Goal: Task Accomplishment & Management: Manage account settings

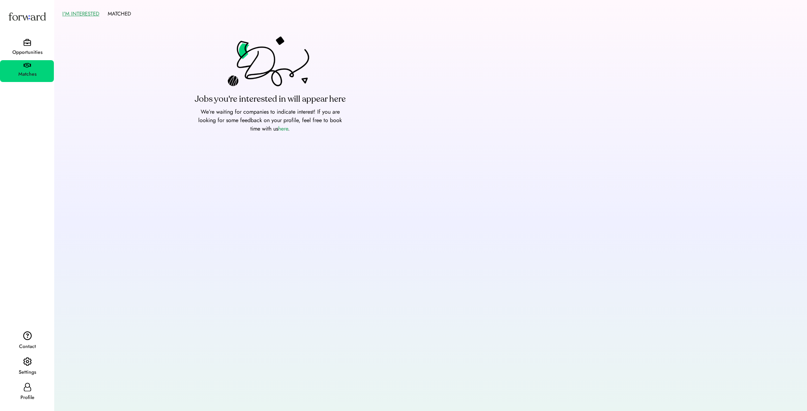
click at [38, 50] on div "Opportunities" at bounding box center [27, 52] width 53 height 8
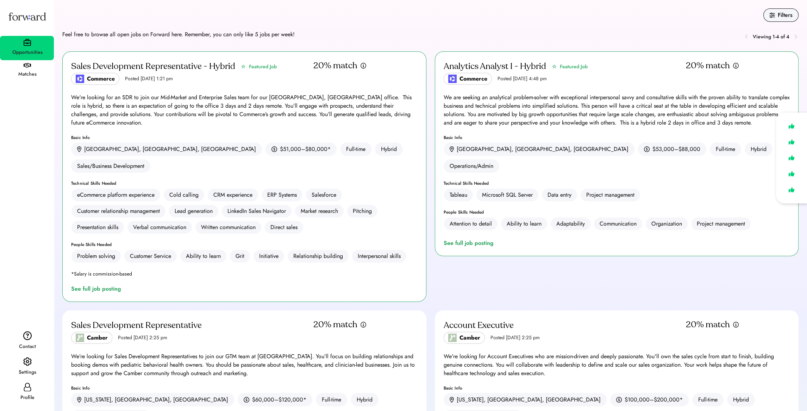
click at [532, 67] on div "Analytics Analyst I - Hybrid" at bounding box center [495, 66] width 103 height 11
click at [466, 239] on div "See full job posting" at bounding box center [470, 243] width 53 height 8
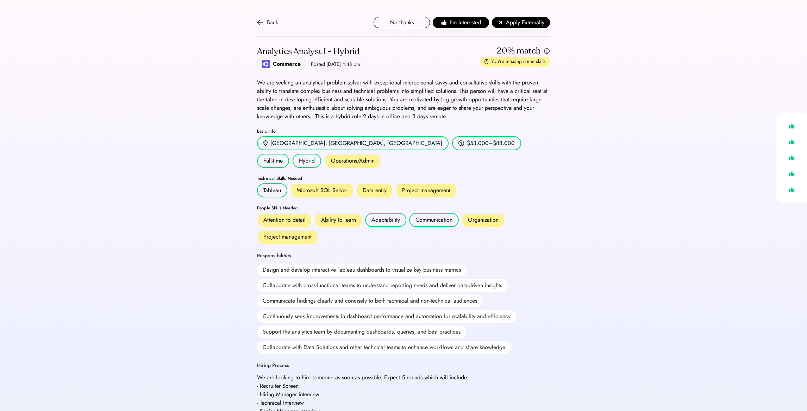
click at [266, 19] on div "Back" at bounding box center [267, 22] width 21 height 8
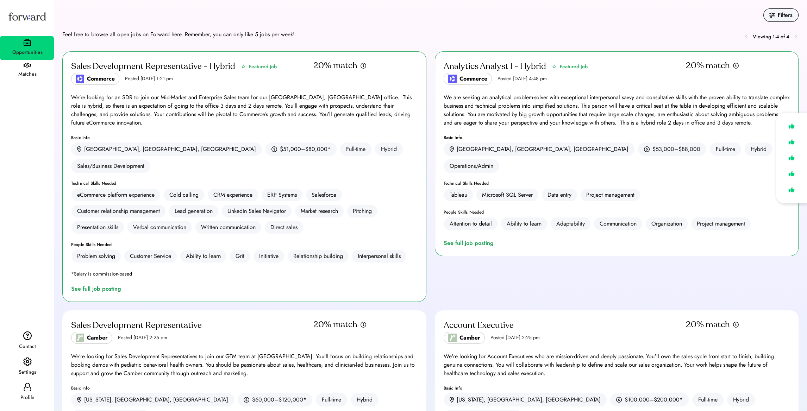
click at [32, 399] on div "Profile" at bounding box center [27, 398] width 53 height 8
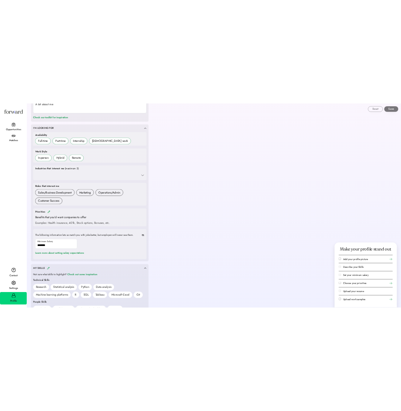
scroll to position [247, 0]
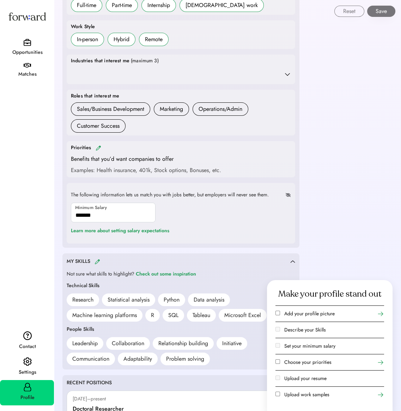
click at [329, 246] on div "Filters Feel free to browse all open jobs on Forward here. Remember, you can on…" at bounding box center [227, 379] width 347 height 1253
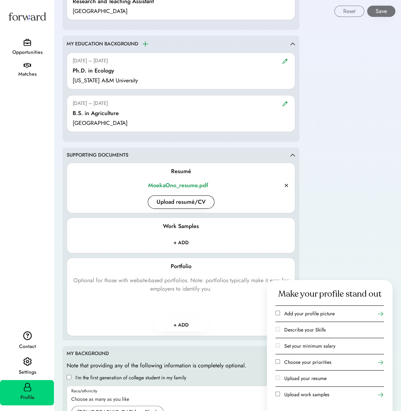
scroll to position [775, 0]
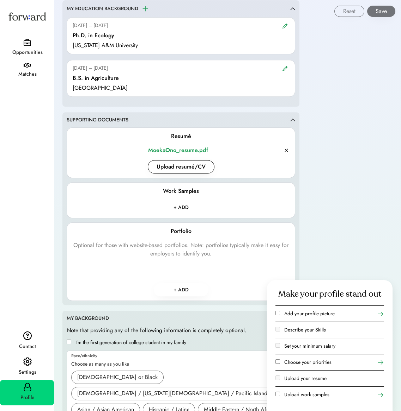
click at [189, 208] on input "file" at bounding box center [181, 207] width 64 height 13
click at [177, 287] on button "+ ADD" at bounding box center [181, 290] width 55 height 13
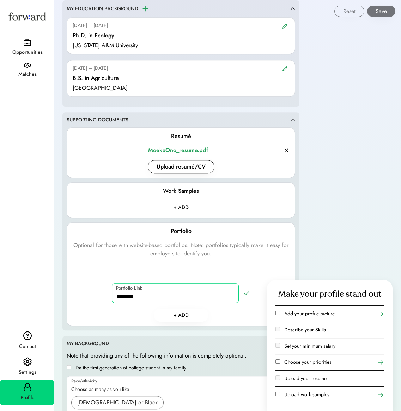
click at [177, 293] on input "input" at bounding box center [175, 294] width 127 height 20
click at [177, 299] on input "input" at bounding box center [175, 294] width 127 height 20
paste input "**********"
drag, startPoint x: 152, startPoint y: 296, endPoint x: 134, endPoint y: 298, distance: 18.1
click at [134, 298] on input "input" at bounding box center [175, 294] width 127 height 20
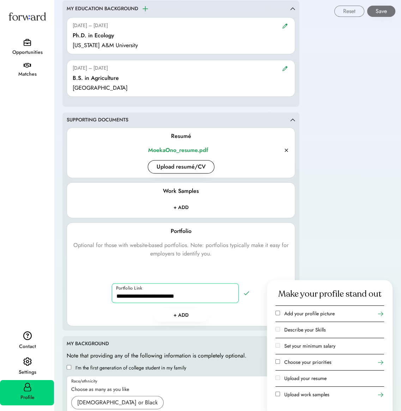
type input "**********"
click at [247, 292] on icon at bounding box center [246, 293] width 7 height 7
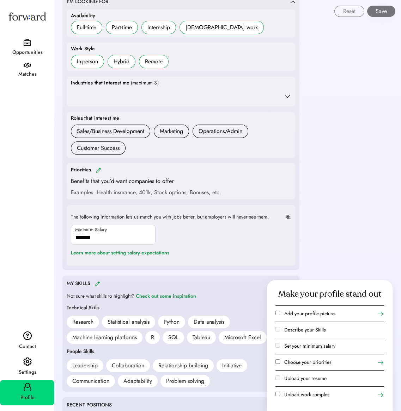
scroll to position [154, 0]
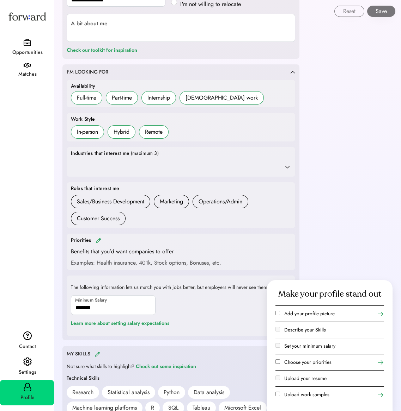
click at [285, 167] on icon at bounding box center [287, 166] width 7 height 7
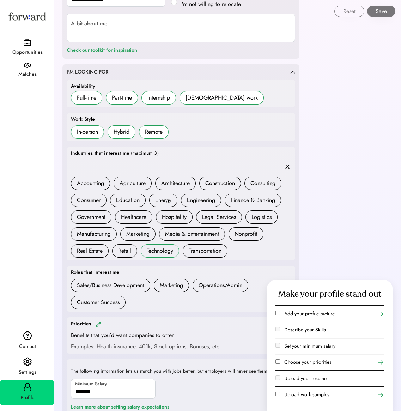
click at [154, 249] on div "Technology" at bounding box center [160, 251] width 26 height 8
click at [137, 199] on div "Education" at bounding box center [128, 200] width 24 height 8
drag, startPoint x: 137, startPoint y: 184, endPoint x: 301, endPoint y: 182, distance: 163.8
click at [137, 184] on div "Agriculture" at bounding box center [132, 183] width 26 height 8
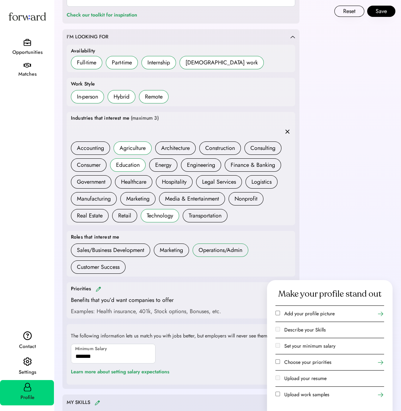
click at [225, 252] on div "Operations/Admin" at bounding box center [220, 250] width 44 height 8
click at [146, 250] on h6 "Sales/Business Development" at bounding box center [110, 250] width 79 height 13
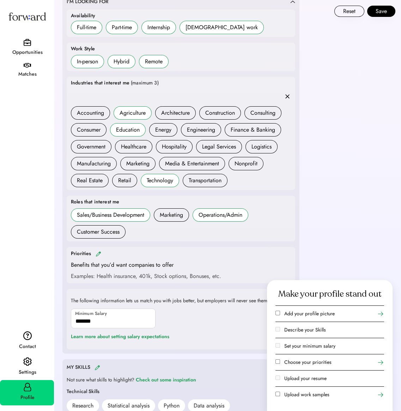
scroll to position [260, 0]
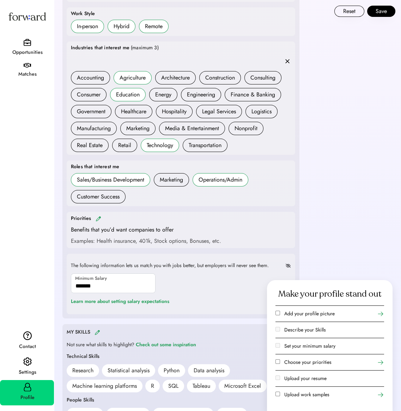
click at [99, 217] on img at bounding box center [98, 218] width 6 height 5
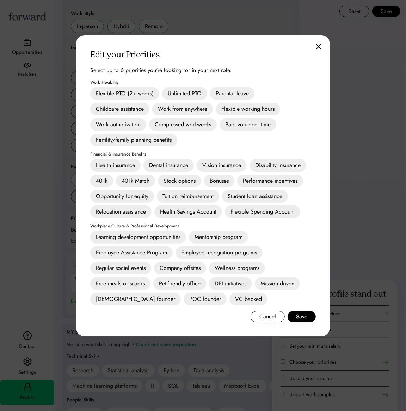
click at [135, 124] on div "Work authorization" at bounding box center [118, 124] width 56 height 13
click at [225, 89] on div "Parental leave" at bounding box center [232, 93] width 44 height 13
click at [149, 92] on div "Flexible PTO (2+ weeks)" at bounding box center [124, 93] width 69 height 13
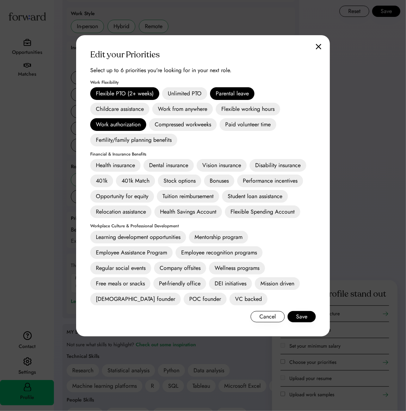
click at [276, 112] on div "Flexible working hours" at bounding box center [248, 109] width 64 height 13
click at [124, 163] on div "Health insurance" at bounding box center [115, 165] width 50 height 13
click at [182, 160] on div "Dental insurance" at bounding box center [168, 165] width 50 height 13
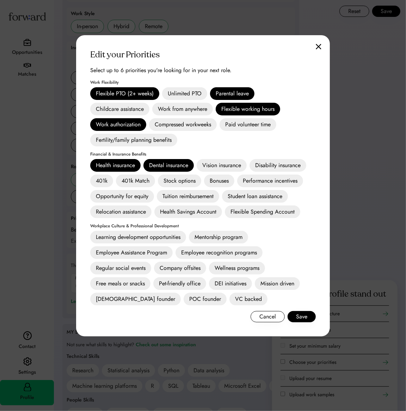
click at [163, 236] on div "Learning development opportunities" at bounding box center [138, 237] width 96 height 13
click at [274, 111] on div "Flexible working hours" at bounding box center [248, 109] width 64 height 13
click at [179, 235] on div "Learning development opportunities" at bounding box center [138, 237] width 96 height 13
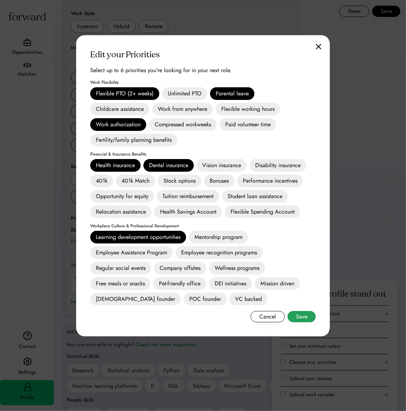
click at [301, 316] on button "Save" at bounding box center [301, 316] width 28 height 11
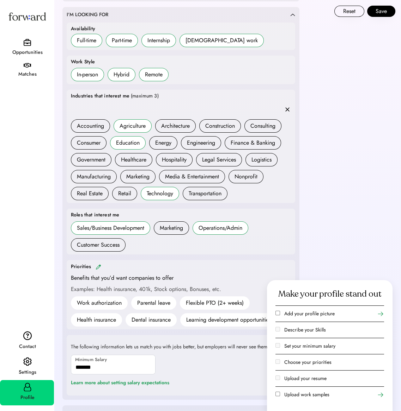
scroll to position [352, 0]
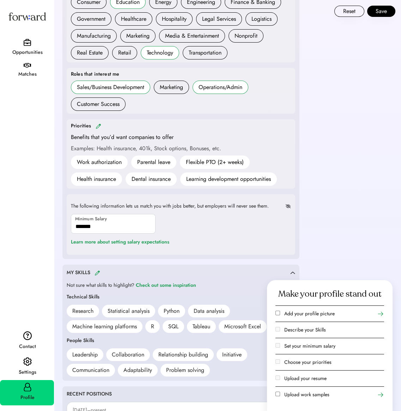
click at [97, 127] on img at bounding box center [98, 126] width 6 height 5
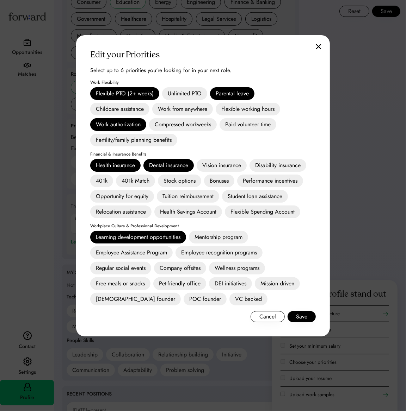
click at [317, 43] on div "Edit your Priorities Changes saved! Select up to 6 priorities you're looking fo…" at bounding box center [203, 186] width 254 height 302
click at [319, 50] on div "Edit your Priorities Changes saved! Select up to 6 priorities you're looking fo…" at bounding box center [203, 186] width 254 height 302
click at [301, 315] on button "Save" at bounding box center [301, 316] width 28 height 11
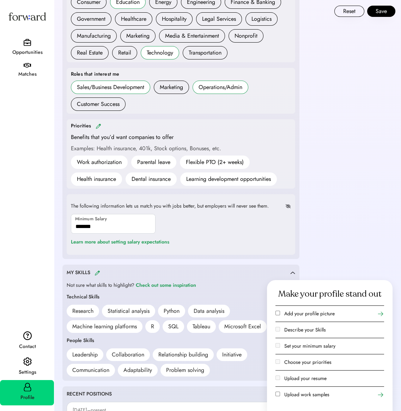
scroll to position [423, 0]
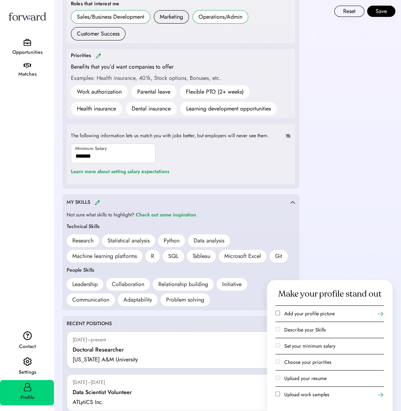
click at [98, 54] on img at bounding box center [98, 55] width 6 height 5
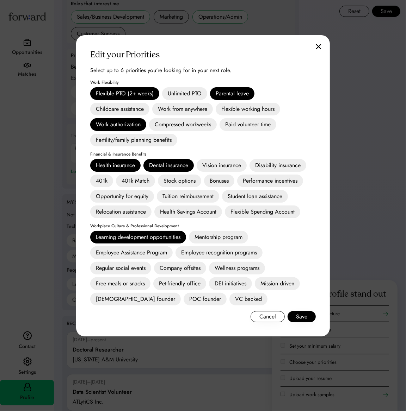
click at [176, 165] on div "Dental insurance" at bounding box center [168, 165] width 50 height 13
click at [110, 180] on div "401k" at bounding box center [101, 181] width 23 height 13
click at [304, 318] on button "Save" at bounding box center [301, 316] width 28 height 11
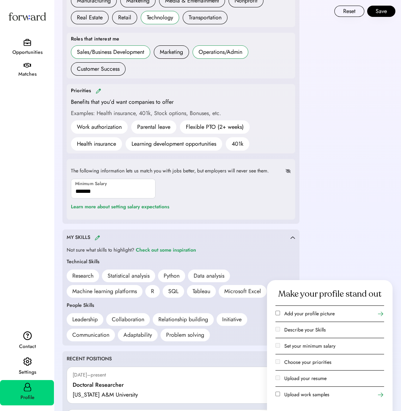
scroll to position [458, 0]
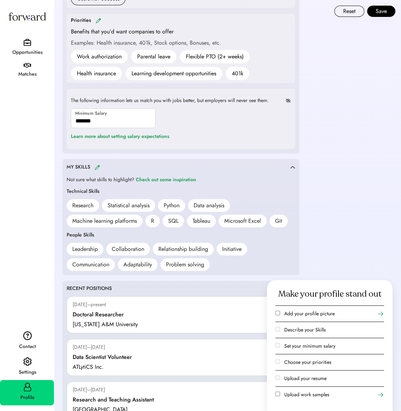
click at [97, 168] on img at bounding box center [97, 167] width 6 height 5
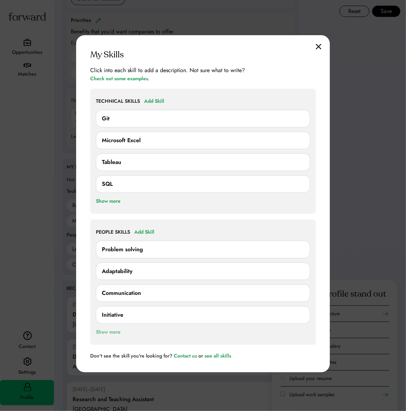
click at [113, 330] on div "Show more" at bounding box center [108, 332] width 25 height 8
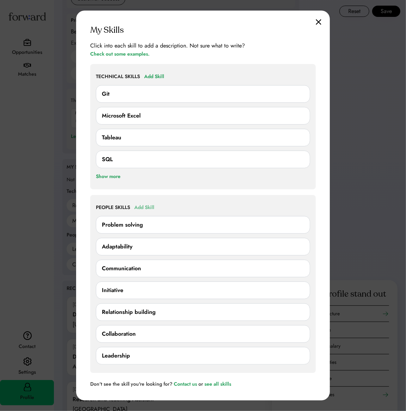
click at [143, 206] on div "Add Skill" at bounding box center [144, 208] width 20 height 8
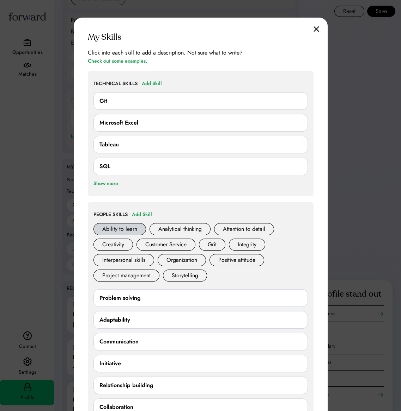
click at [130, 231] on div "Ability to learn" at bounding box center [119, 229] width 52 height 12
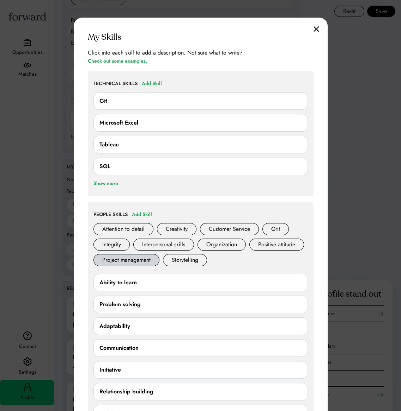
click at [159, 262] on div "Project management" at bounding box center [126, 260] width 66 height 12
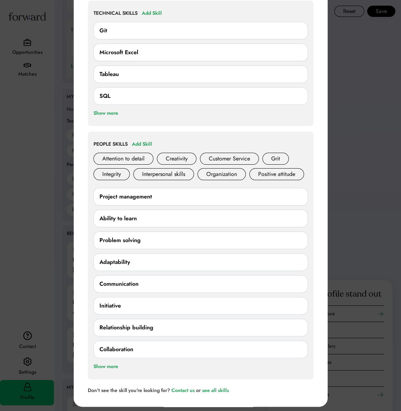
scroll to position [564, 0]
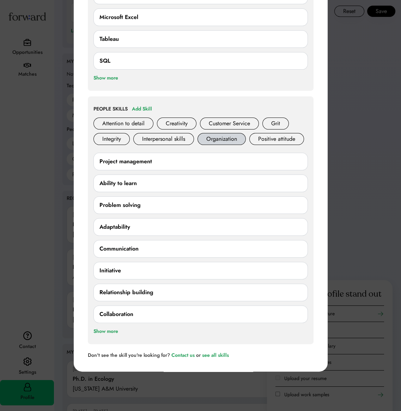
click at [240, 141] on div "Organization" at bounding box center [221, 139] width 48 height 12
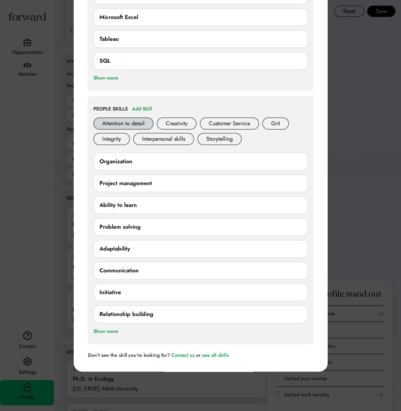
click at [136, 126] on div "Attention to detail" at bounding box center [123, 124] width 60 height 12
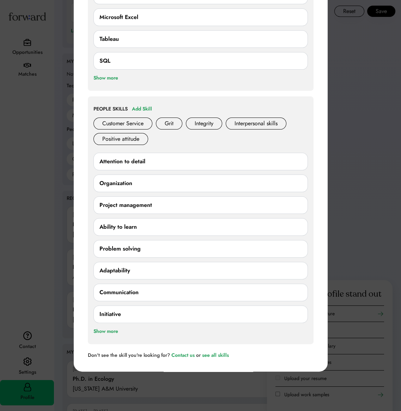
scroll to position [423, 0]
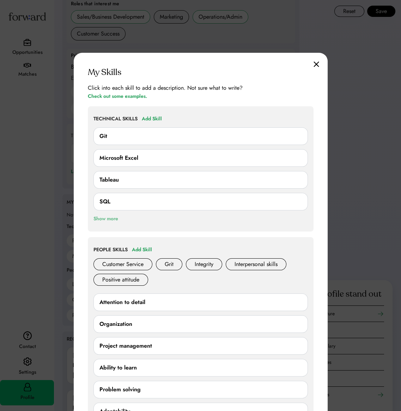
click at [108, 221] on div "Show more" at bounding box center [105, 219] width 25 height 8
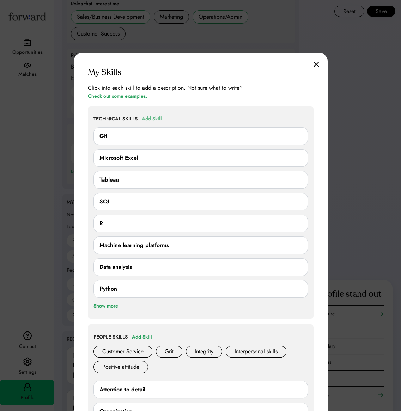
click at [155, 117] on div "Add Skill" at bounding box center [152, 119] width 20 height 8
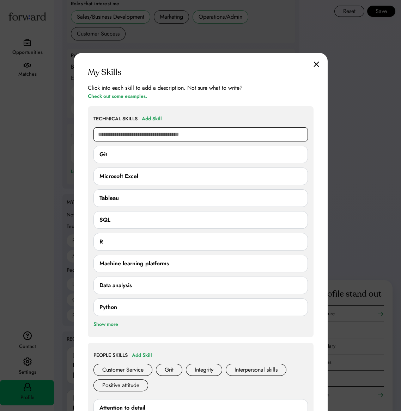
click at [160, 135] on input "text" at bounding box center [200, 135] width 214 height 14
click at [118, 327] on div "Show more" at bounding box center [105, 325] width 25 height 8
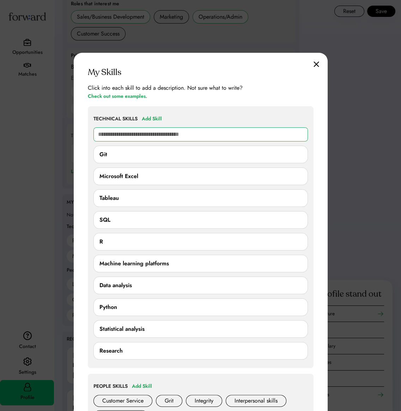
click at [134, 134] on input "text" at bounding box center [200, 135] width 214 height 14
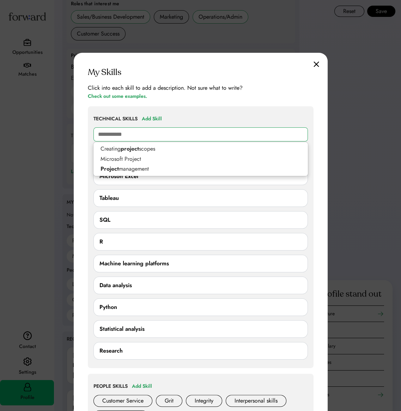
type input "**********"
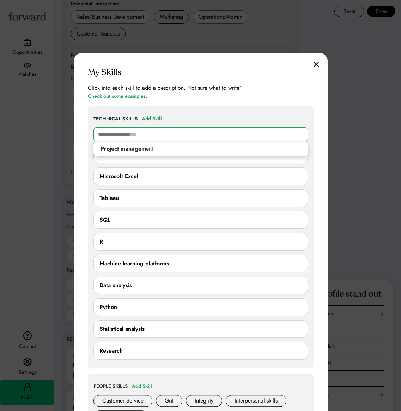
type input "**********"
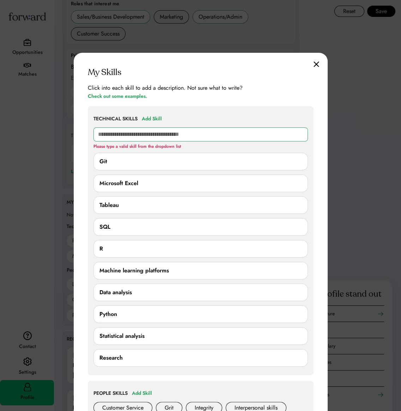
click at [187, 136] on input "text" at bounding box center [200, 135] width 214 height 14
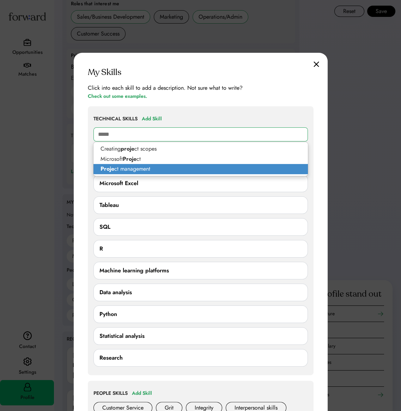
click at [157, 168] on p "Proje ct management" at bounding box center [200, 169] width 214 height 10
type input "**********"
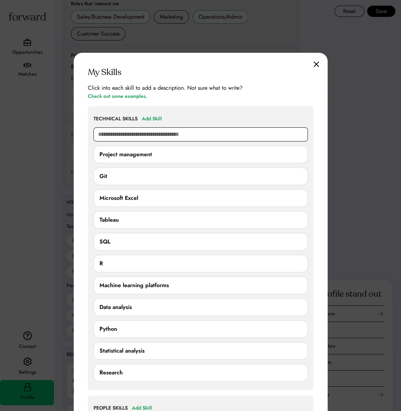
click at [167, 136] on input "text" at bounding box center [200, 135] width 214 height 14
type input "****"
type input "**********"
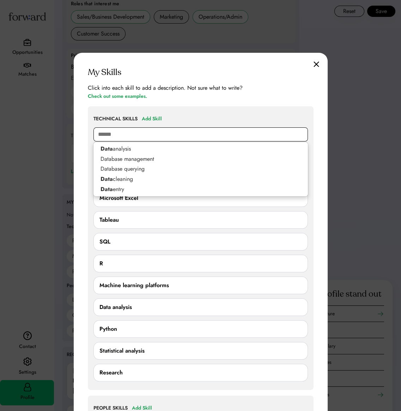
type input "*******"
type input "**********"
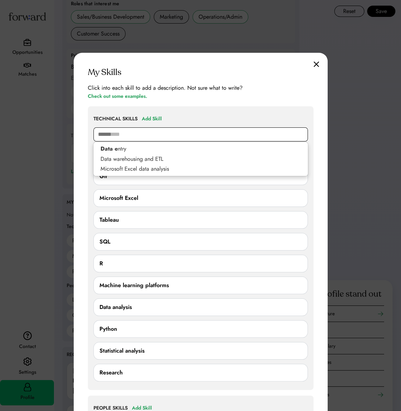
type input "****"
type input "**********"
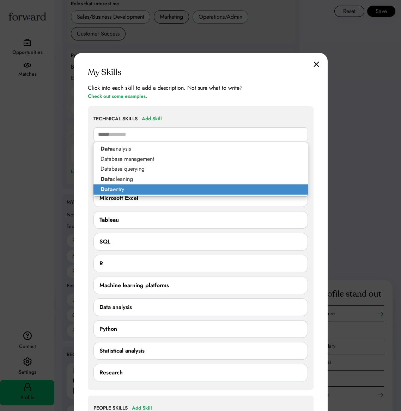
click at [164, 192] on p "Data entry" at bounding box center [200, 190] width 214 height 10
type input "**********"
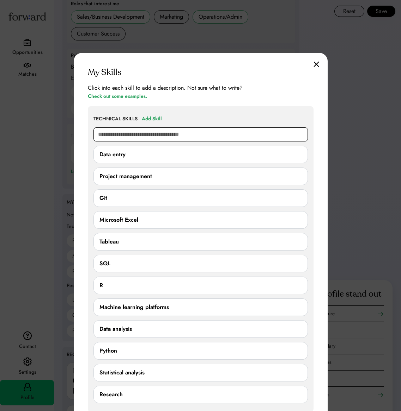
click at [136, 134] on input "text" at bounding box center [200, 135] width 214 height 14
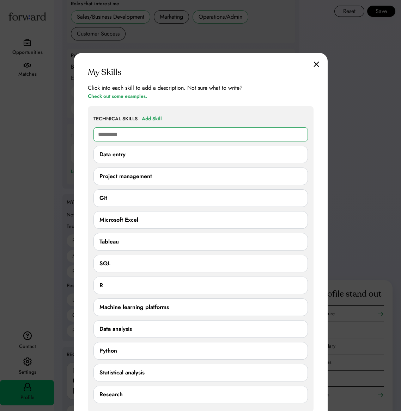
drag, startPoint x: 128, startPoint y: 133, endPoint x: 0, endPoint y: 133, distance: 128.6
type input "*********"
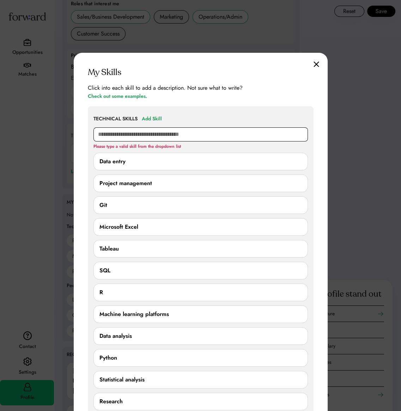
scroll to position [493, 0]
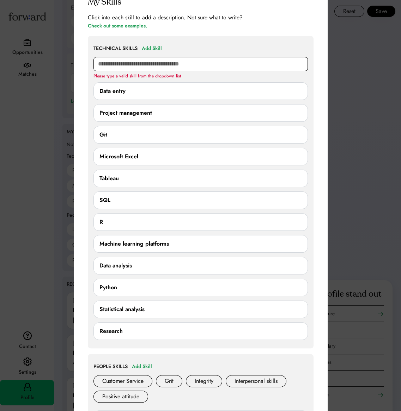
click at [169, 63] on input "text" at bounding box center [200, 64] width 214 height 14
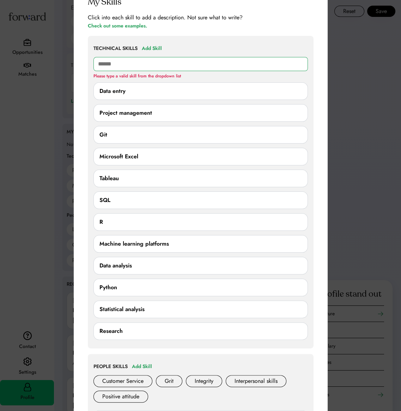
type input "*******"
type input "**********"
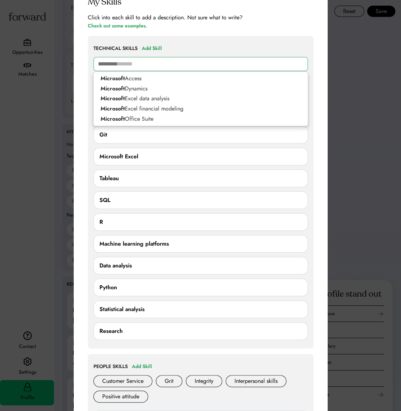
type input "*********"
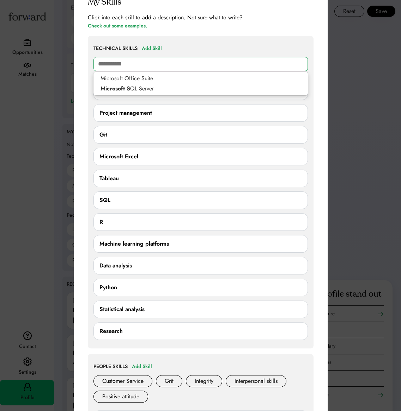
type input "*********"
type input "**********"
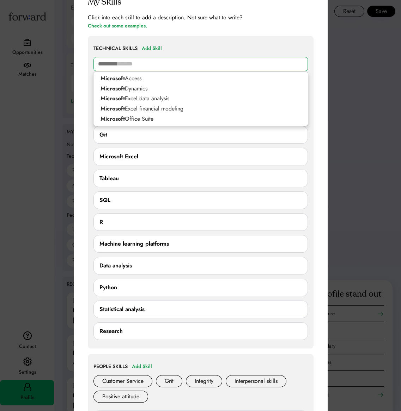
type input "*********"
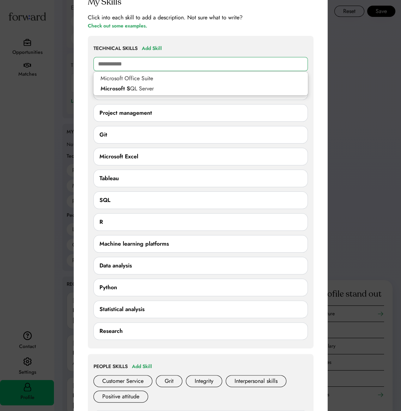
type input "*********"
type input "**********"
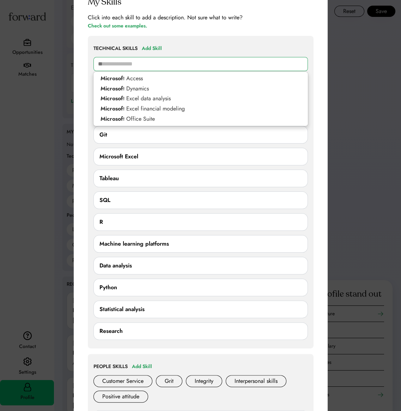
type input "*"
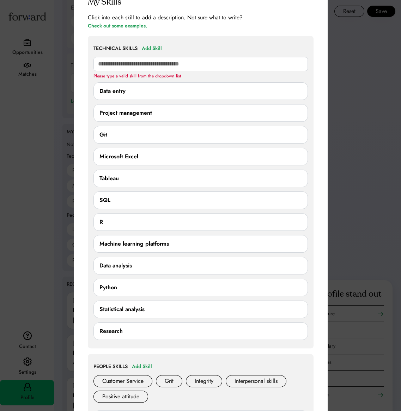
click at [330, 99] on div at bounding box center [200, 205] width 401 height 411
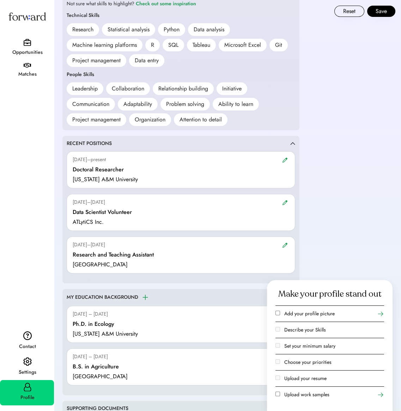
scroll to position [528, 0]
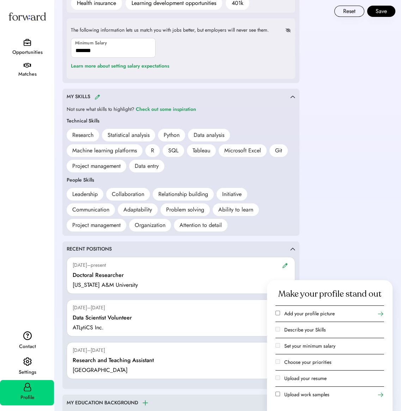
click at [98, 99] on div "MY SKILLS" at bounding box center [178, 97] width 223 height 8
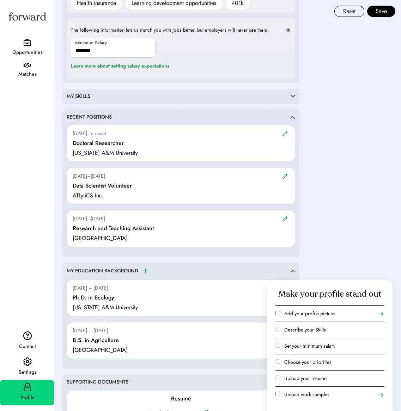
click at [98, 99] on div "MY SKILLS" at bounding box center [178, 96] width 223 height 7
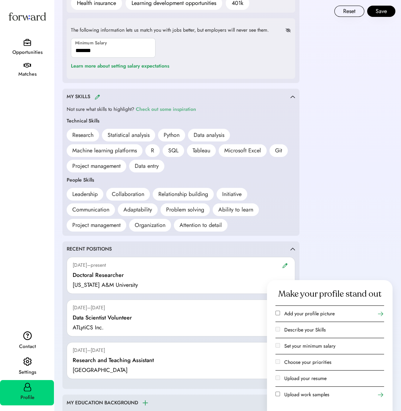
click at [179, 108] on div "Check out some inspiration" at bounding box center [166, 109] width 60 height 8
click at [98, 94] on img at bounding box center [97, 96] width 6 height 5
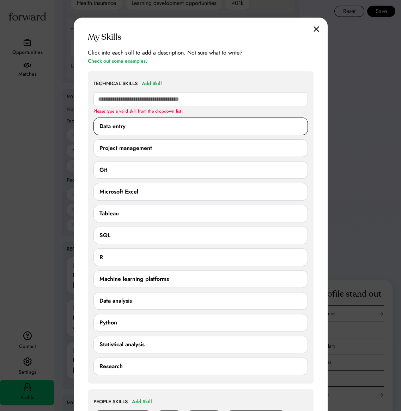
click at [146, 130] on div "Data entry" at bounding box center [200, 127] width 214 height 18
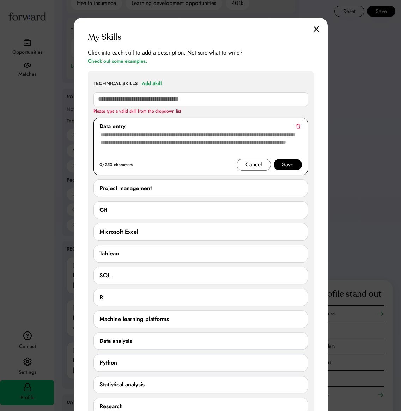
click at [148, 128] on div "Data entry" at bounding box center [200, 126] width 202 height 8
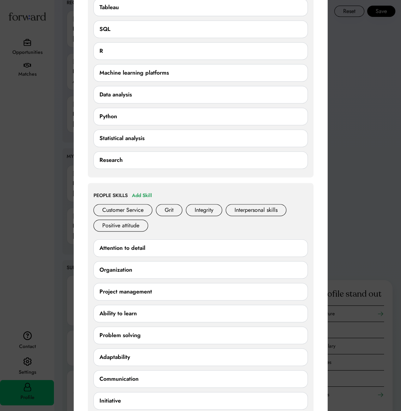
scroll to position [881, 0]
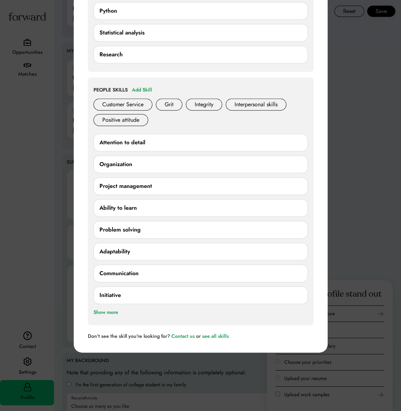
click at [229, 272] on div "Communication" at bounding box center [200, 274] width 202 height 8
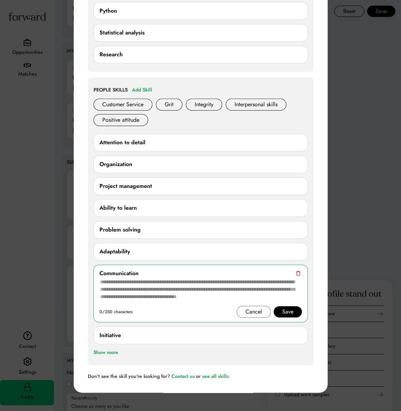
click at [140, 188] on div "Project management" at bounding box center [125, 186] width 52 height 8
click at [256, 309] on div "Cancel" at bounding box center [253, 312] width 17 height 8
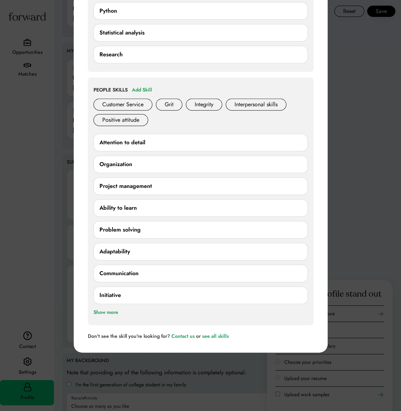
click at [147, 193] on div "Project management 0/250 characters Cancel Save" at bounding box center [200, 187] width 214 height 18
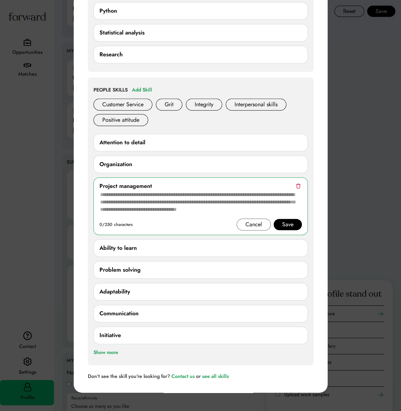
click at [153, 199] on textarea at bounding box center [200, 205] width 202 height 28
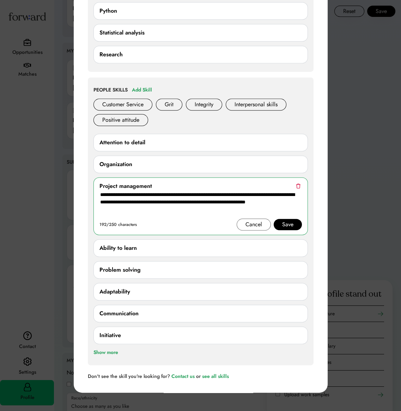
type textarea "**********"
click at [296, 224] on div "Save" at bounding box center [287, 224] width 28 height 11
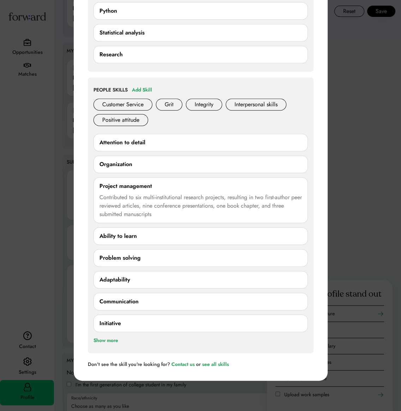
click at [196, 299] on div "Communication" at bounding box center [200, 302] width 202 height 8
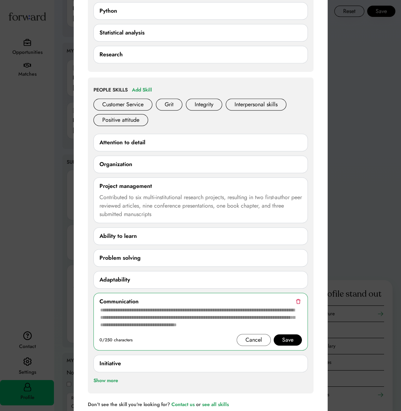
click at [174, 324] on textarea at bounding box center [200, 320] width 202 height 28
click at [143, 311] on textarea at bounding box center [200, 320] width 202 height 28
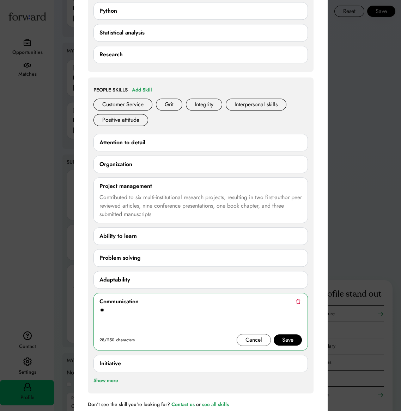
type textarea "*"
click at [147, 320] on textarea "**********" at bounding box center [200, 320] width 202 height 28
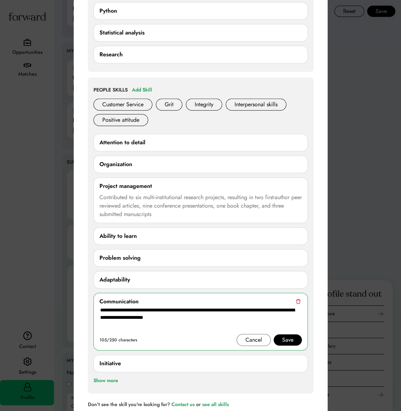
type textarea "**********"
click at [290, 336] on div "Save" at bounding box center [287, 340] width 11 height 8
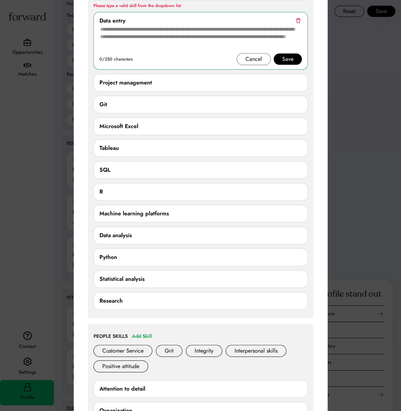
scroll to position [493, 0]
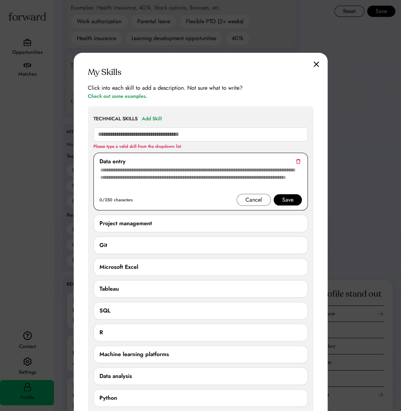
click at [261, 203] on div "Cancel" at bounding box center [253, 200] width 17 height 8
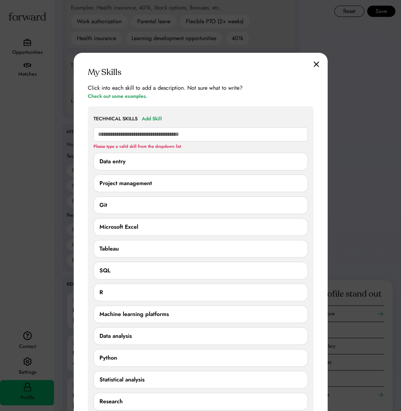
click at [318, 62] on img at bounding box center [316, 64] width 6 height 6
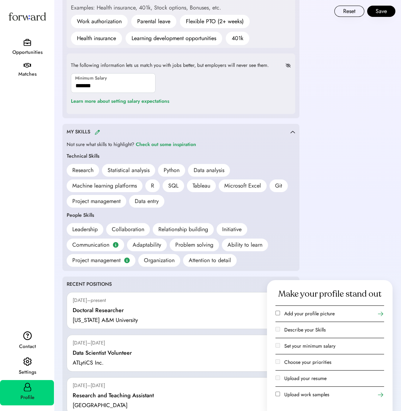
scroll to position [599, 0]
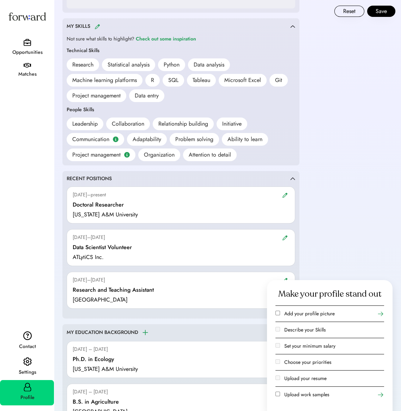
click at [32, 73] on div "Matches" at bounding box center [27, 74] width 53 height 8
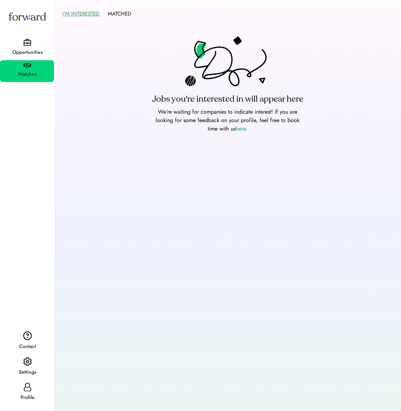
click at [35, 48] on div "Opportunities" at bounding box center [27, 52] width 53 height 8
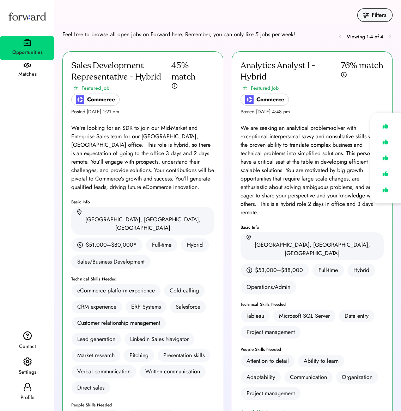
scroll to position [106, 0]
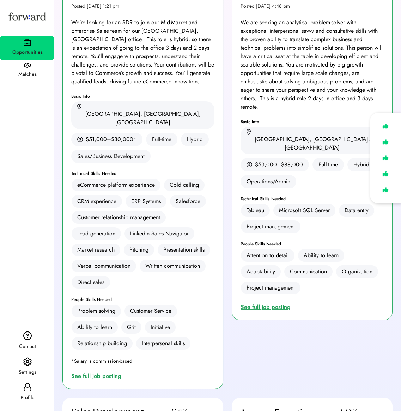
click at [265, 303] on div "See full job posting" at bounding box center [266, 307] width 53 height 8
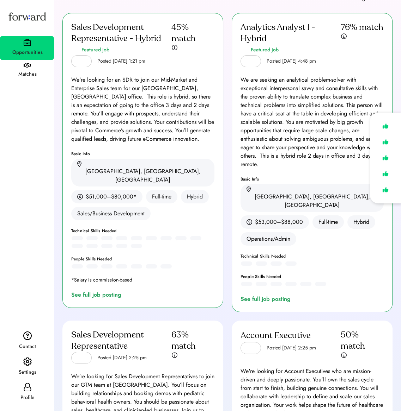
scroll to position [106, 0]
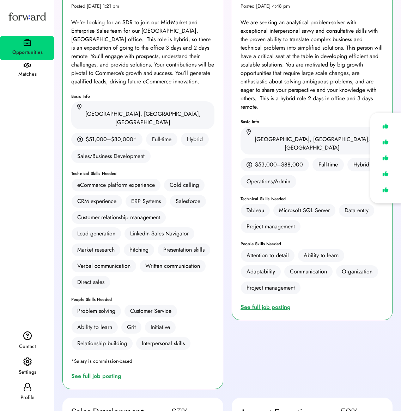
click at [268, 303] on div "See full job posting" at bounding box center [266, 307] width 53 height 8
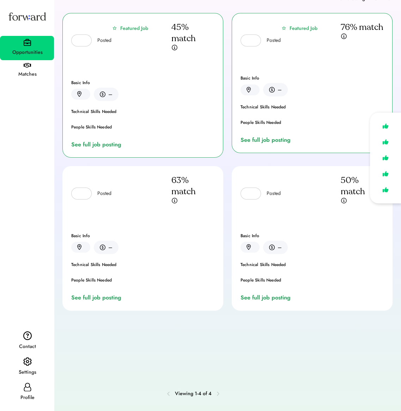
scroll to position [106, 0]
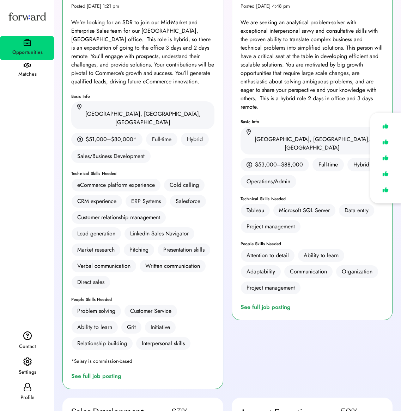
click at [30, 384] on icon at bounding box center [27, 387] width 8 height 8
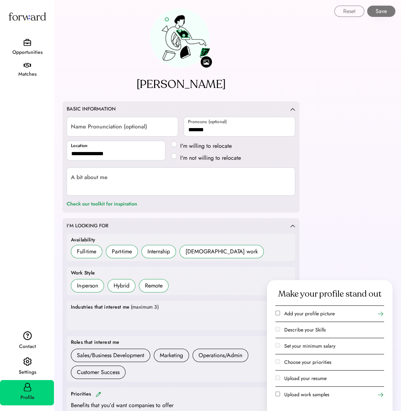
scroll to position [35, 0]
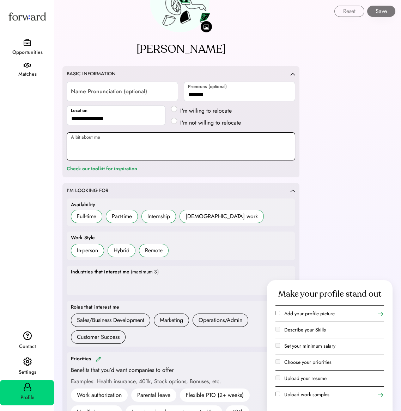
click at [173, 147] on textarea at bounding box center [181, 146] width 228 height 28
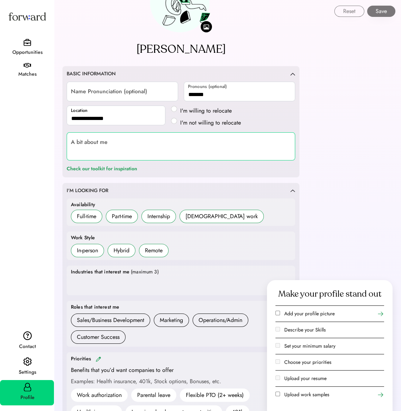
click at [148, 283] on div at bounding box center [181, 286] width 220 height 14
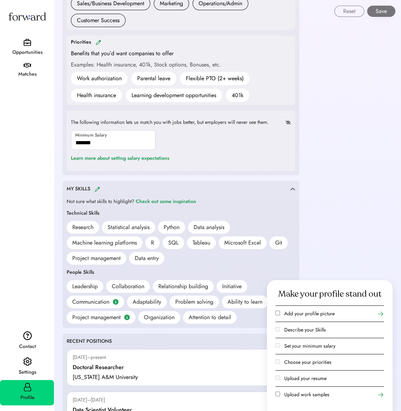
scroll to position [247, 0]
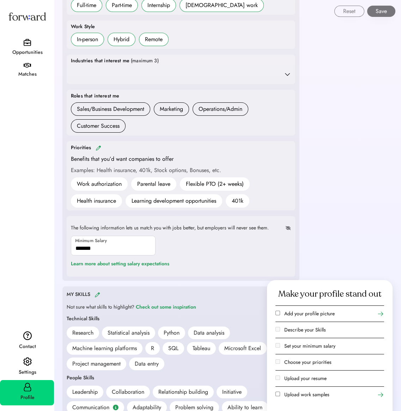
click at [100, 150] on div "Priorities" at bounding box center [181, 148] width 220 height 8
click at [289, 74] on icon at bounding box center [287, 74] width 7 height 7
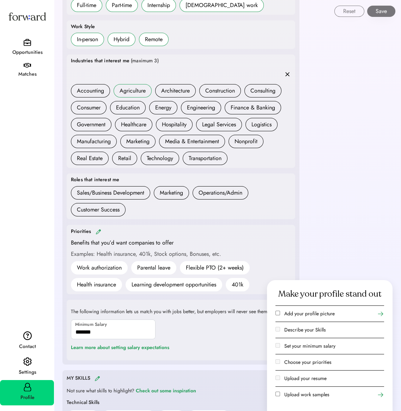
click at [130, 88] on div "Agriculture" at bounding box center [132, 91] width 26 height 8
click at [132, 104] on div "Education" at bounding box center [128, 108] width 24 height 8
click at [163, 160] on div "Technology" at bounding box center [160, 158] width 26 height 8
click at [379, 12] on button "Save" at bounding box center [381, 11] width 28 height 11
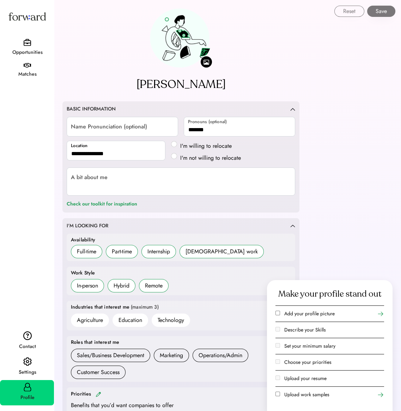
scroll to position [106, 0]
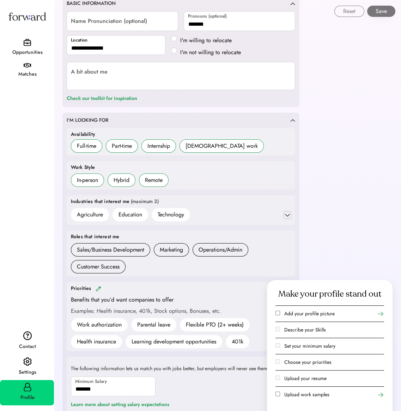
click at [285, 213] on icon at bounding box center [287, 215] width 7 height 7
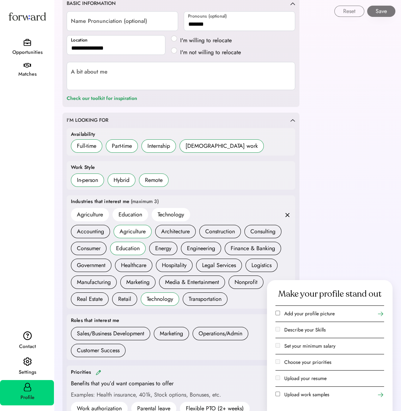
click at [285, 213] on icon at bounding box center [287, 215] width 7 height 7
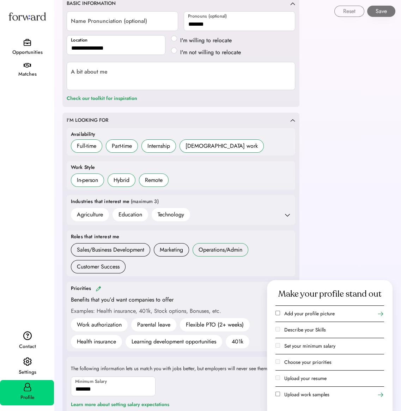
drag, startPoint x: 215, startPoint y: 249, endPoint x: 198, endPoint y: 257, distance: 19.2
click at [215, 249] on div "Operations/Admin" at bounding box center [220, 250] width 44 height 8
click at [132, 247] on div "Sales/Business Development" at bounding box center [110, 250] width 67 height 8
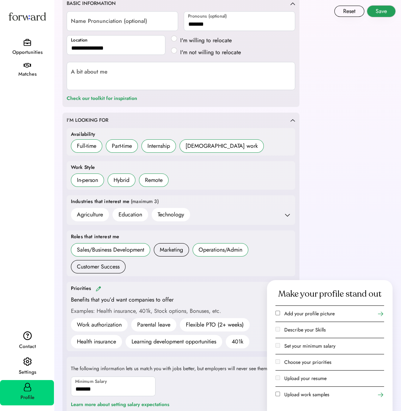
click at [378, 10] on button "Save" at bounding box center [381, 11] width 28 height 11
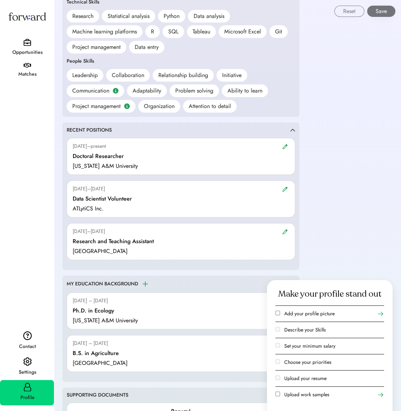
scroll to position [634, 0]
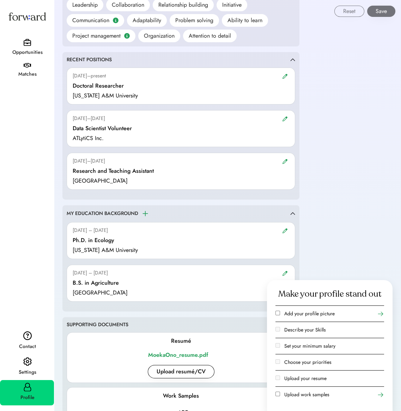
click at [88, 61] on div "RECENT POSITIONS" at bounding box center [89, 59] width 45 height 7
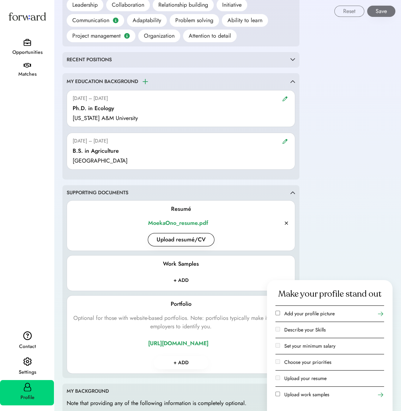
click at [88, 61] on div "RECENT POSITIONS" at bounding box center [89, 59] width 45 height 7
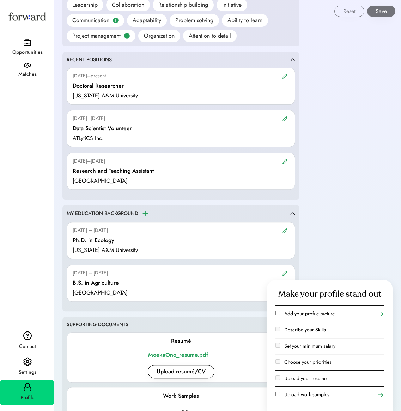
click at [284, 162] on img at bounding box center [285, 161] width 6 height 5
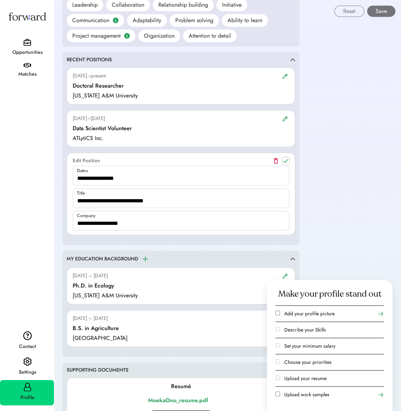
click at [284, 162] on icon at bounding box center [285, 160] width 7 height 7
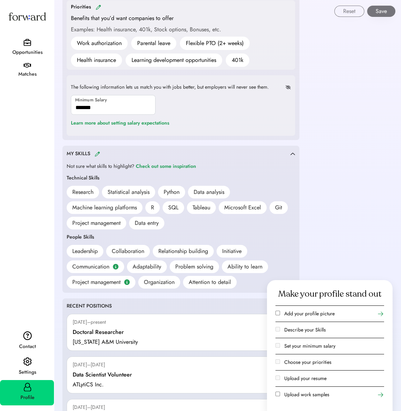
scroll to position [564, 0]
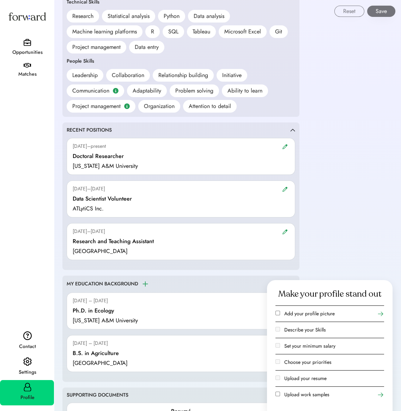
click at [282, 229] on img at bounding box center [285, 231] width 6 height 5
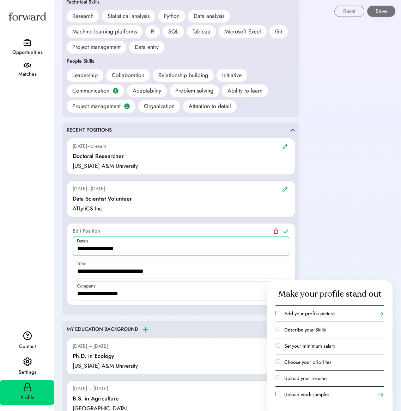
click at [161, 241] on input "input" at bounding box center [181, 246] width 216 height 20
drag, startPoint x: 134, startPoint y: 248, endPoint x: 51, endPoint y: 249, distance: 82.8
type input "**********"
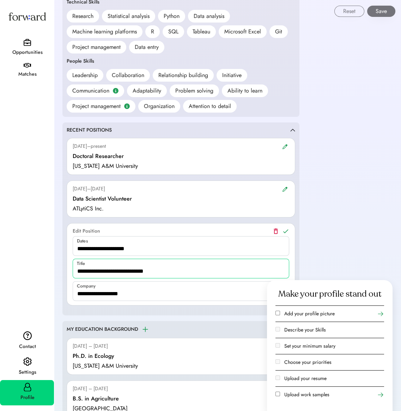
click at [164, 274] on input "input" at bounding box center [181, 269] width 216 height 20
type input "**********"
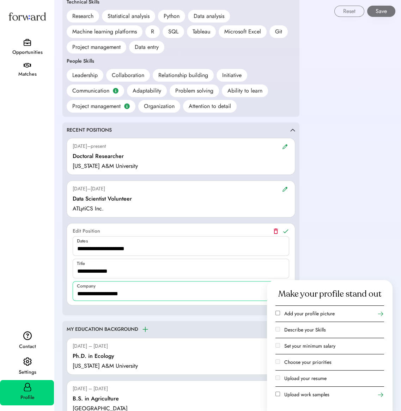
drag, startPoint x: 132, startPoint y: 296, endPoint x: 29, endPoint y: 298, distance: 103.6
type input "*****"
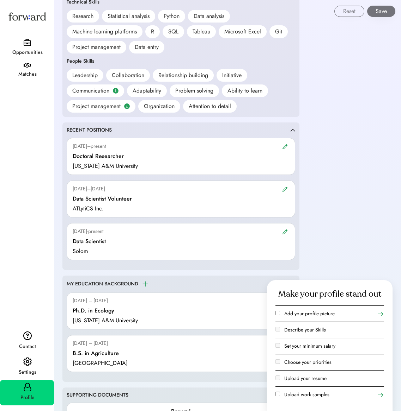
drag, startPoint x: 158, startPoint y: 234, endPoint x: 168, endPoint y: 150, distance: 84.4
click at [168, 150] on div "Aug 2019–present Doctoral Researcher Texas A&M University Mar 2023–Sep 2023 Dat…" at bounding box center [181, 202] width 228 height 128
click at [168, 150] on div "Aug 2019–present Doctoral Researcher Texas A&M University" at bounding box center [181, 156] width 228 height 37
click at [103, 233] on div "September 2025-present" at bounding box center [88, 231] width 31 height 7
click at [15, 393] on div "Profile" at bounding box center [27, 398] width 53 height 13
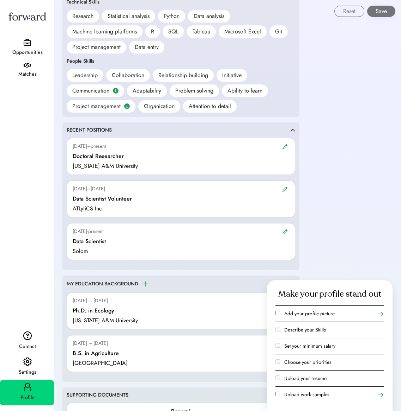
click at [27, 369] on div "Settings" at bounding box center [27, 373] width 53 height 8
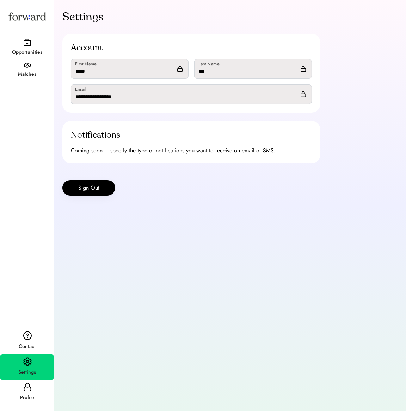
click at [32, 395] on div "Profile" at bounding box center [27, 398] width 53 height 8
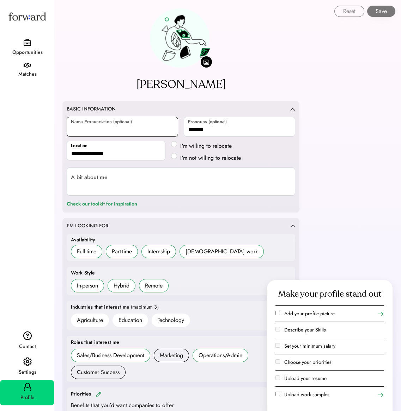
click at [128, 129] on input "input" at bounding box center [122, 127] width 111 height 20
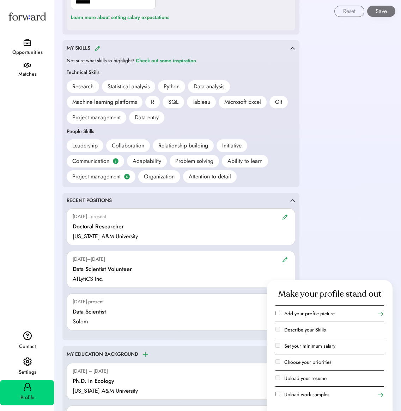
scroll to position [564, 0]
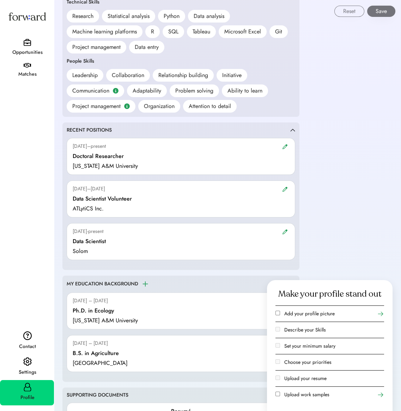
click at [284, 232] on img at bounding box center [285, 231] width 6 height 5
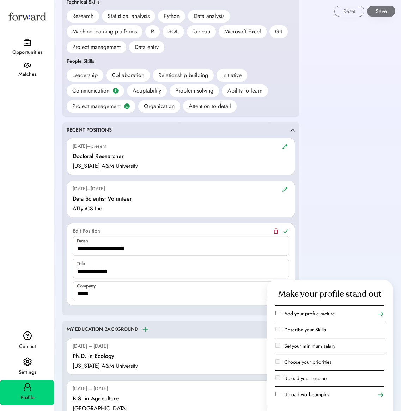
click at [336, 195] on div "**********" at bounding box center [227, 117] width 347 height 1362
click at [345, 12] on button "Reset" at bounding box center [349, 11] width 30 height 11
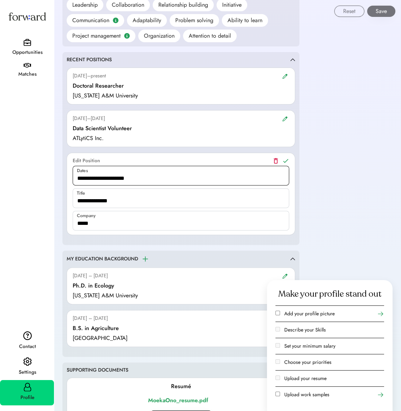
click at [201, 175] on input "input" at bounding box center [181, 176] width 216 height 20
click at [131, 175] on input "input" at bounding box center [181, 176] width 216 height 20
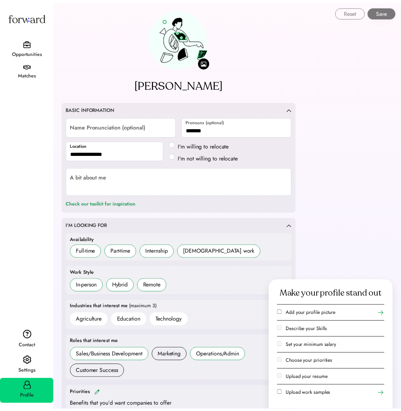
scroll to position [564, 0]
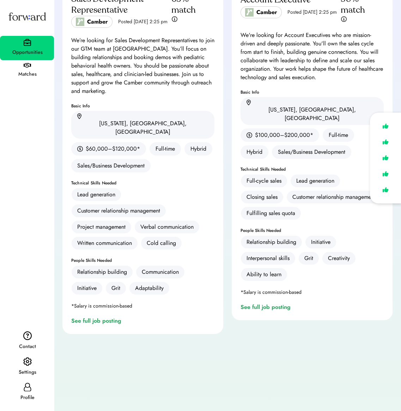
click at [37, 388] on div "Profile" at bounding box center [27, 392] width 54 height 25
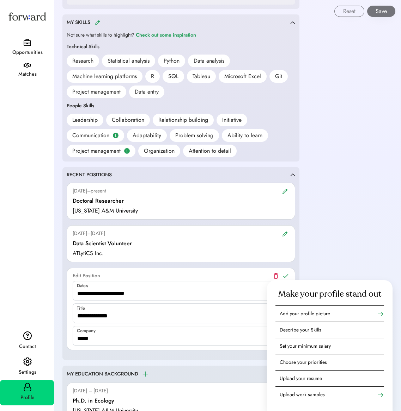
scroll to position [564, 0]
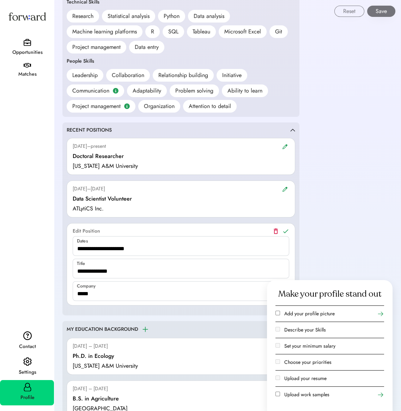
click at [120, 148] on div "Aug 2019–present" at bounding box center [181, 147] width 216 height 8
click at [285, 143] on div at bounding box center [284, 147] width 8 height 8
click at [285, 145] on img at bounding box center [285, 146] width 6 height 5
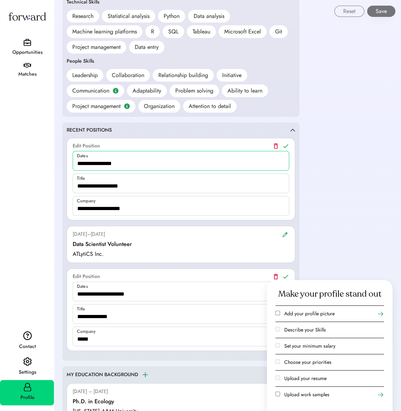
drag, startPoint x: 140, startPoint y: 164, endPoint x: 43, endPoint y: 164, distance: 96.2
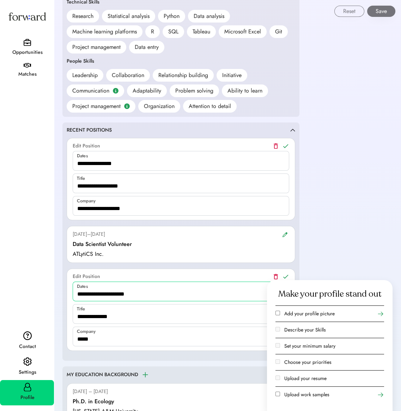
drag, startPoint x: 143, startPoint y: 295, endPoint x: 45, endPoint y: 294, distance: 97.9
paste input "**********"
type input "**********"
click at [286, 233] on img at bounding box center [285, 234] width 6 height 5
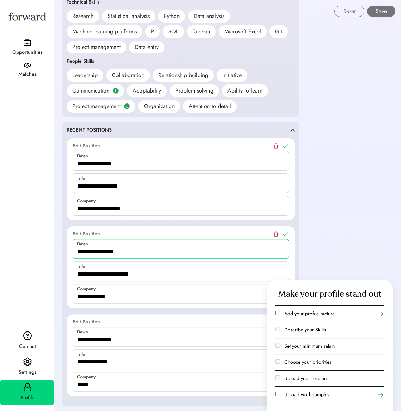
drag, startPoint x: 144, startPoint y: 254, endPoint x: 57, endPoint y: 251, distance: 87.1
click at [54, 253] on div "**********" at bounding box center [181, 162] width 254 height 1453
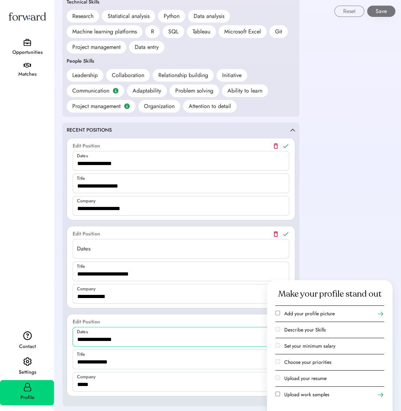
drag, startPoint x: 138, startPoint y: 341, endPoint x: 27, endPoint y: 341, distance: 111.0
paste input "**********"
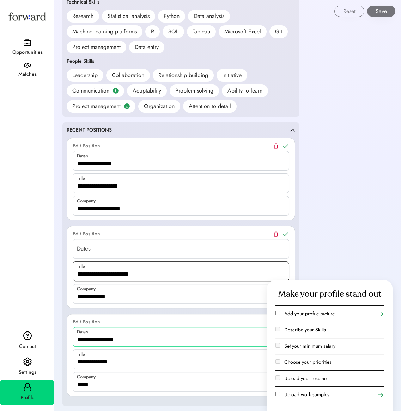
type input "**********"
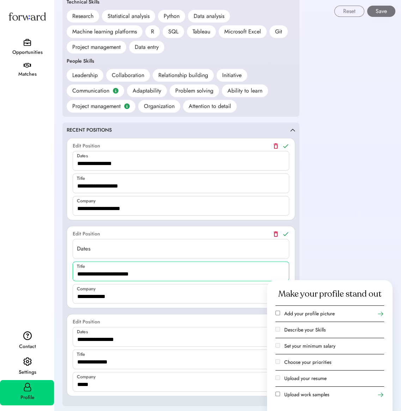
drag, startPoint x: 142, startPoint y: 273, endPoint x: 58, endPoint y: 278, distance: 84.0
click at [58, 278] on div "**********" at bounding box center [181, 162] width 254 height 1453
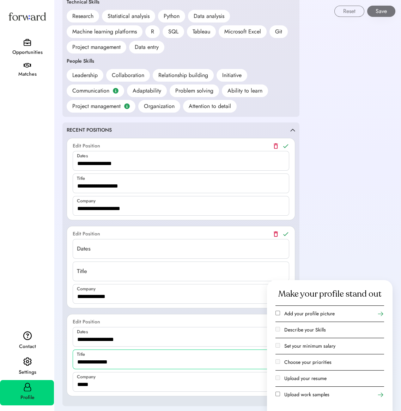
drag, startPoint x: 119, startPoint y: 365, endPoint x: 50, endPoint y: 363, distance: 68.4
paste input "**********"
type input "**********"
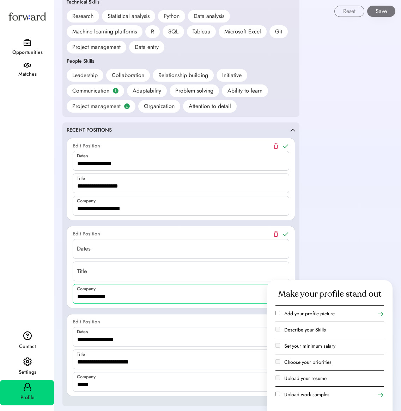
drag, startPoint x: 92, startPoint y: 295, endPoint x: 42, endPoint y: 295, distance: 49.3
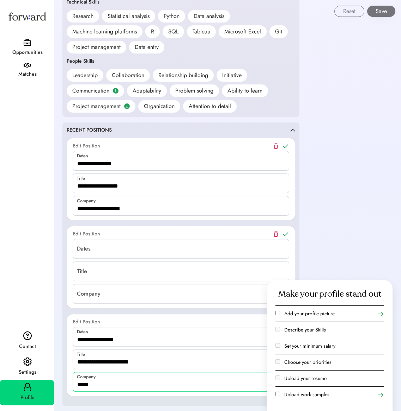
drag, startPoint x: 98, startPoint y: 381, endPoint x: 48, endPoint y: 381, distance: 50.0
paste input "**********"
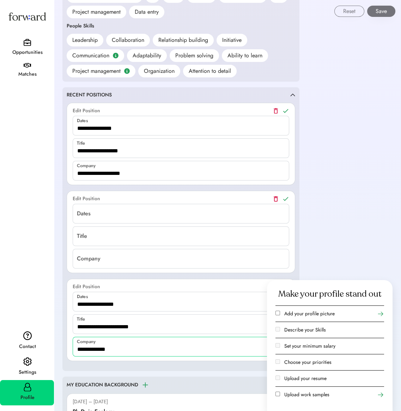
scroll to position [634, 0]
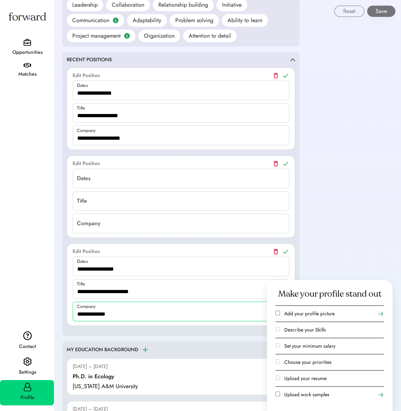
type input "**********"
click at [286, 254] on icon at bounding box center [285, 251] width 7 height 7
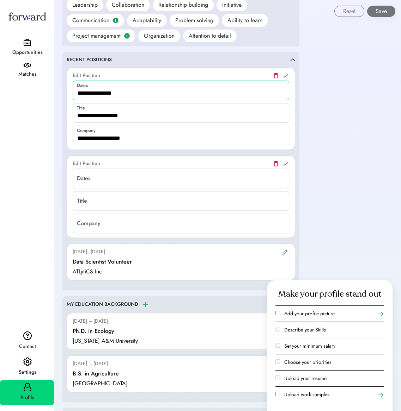
drag, startPoint x: 132, startPoint y: 93, endPoint x: 67, endPoint y: 92, distance: 65.5
click at [67, 92] on div "Aug 2019–present Edit Position Doctoral Researcher Texas A&M University Dates T…" at bounding box center [181, 109] width 228 height 82
click at [92, 171] on input "input" at bounding box center [181, 179] width 216 height 20
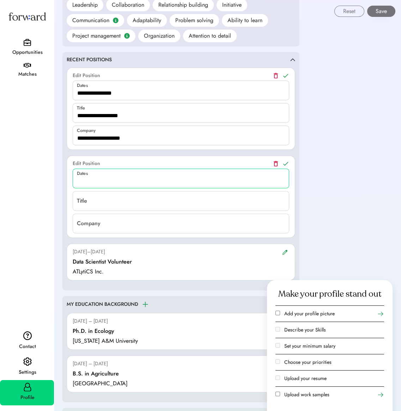
paste input "**********"
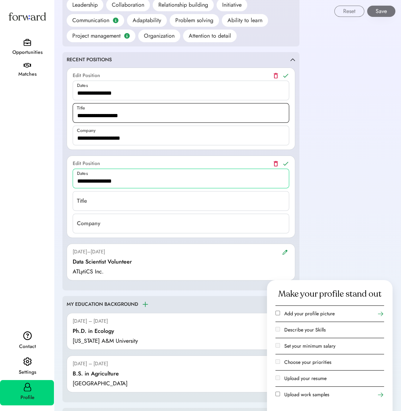
type input "**********"
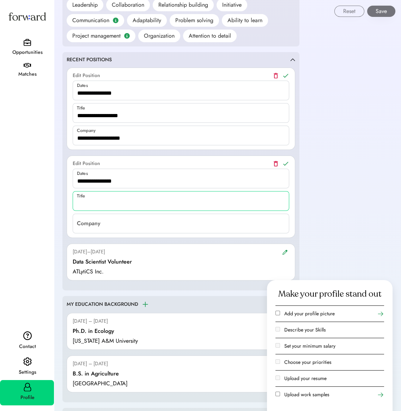
click at [96, 201] on input "input" at bounding box center [181, 201] width 216 height 20
paste input "**********"
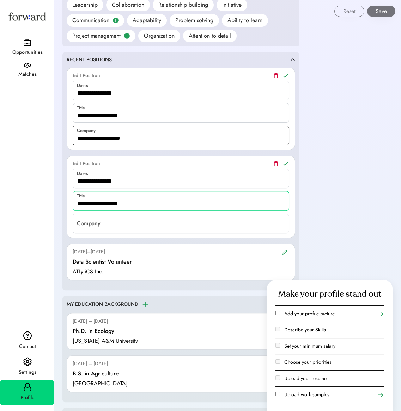
type input "**********"
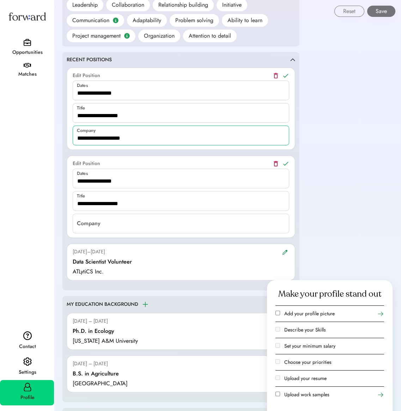
drag, startPoint x: 140, startPoint y: 139, endPoint x: 41, endPoint y: 136, distance: 98.4
click at [88, 223] on input "input" at bounding box center [181, 224] width 216 height 20
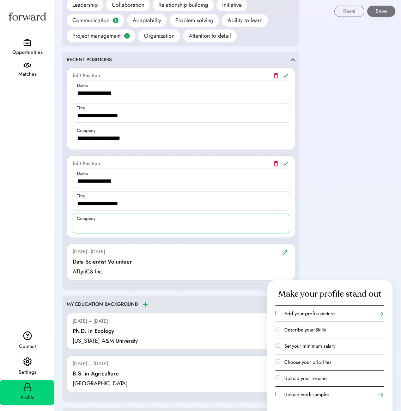
paste input "**********"
type input "**********"
click at [286, 161] on icon at bounding box center [285, 163] width 7 height 7
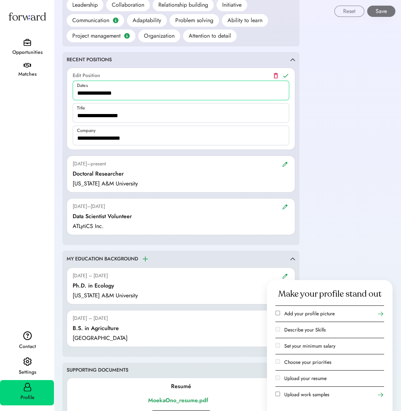
drag, startPoint x: 86, startPoint y: 93, endPoint x: 67, endPoint y: 94, distance: 19.1
click at [67, 94] on div "Aug 2019–present Edit Position Doctoral Researcher Texas A&M University Dates T…" at bounding box center [181, 109] width 228 height 82
type input "**********"
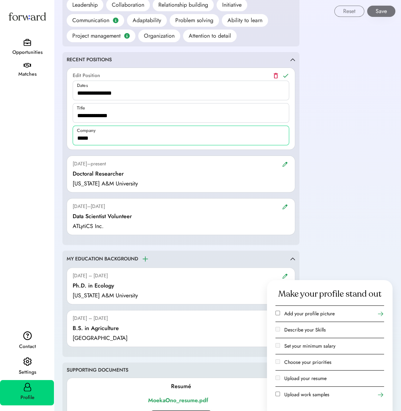
type input "*****"
click at [287, 75] on icon at bounding box center [285, 75] width 7 height 7
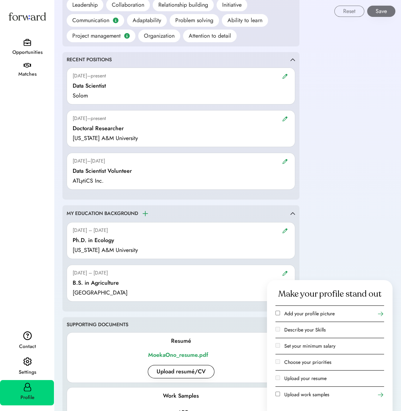
click at [349, 106] on div "Filters Feel free to browse all open jobs on Forward here. Remember, you can on…" at bounding box center [227, 24] width 347 height 1317
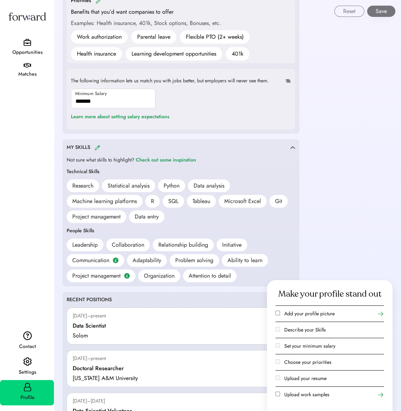
scroll to position [288, 0]
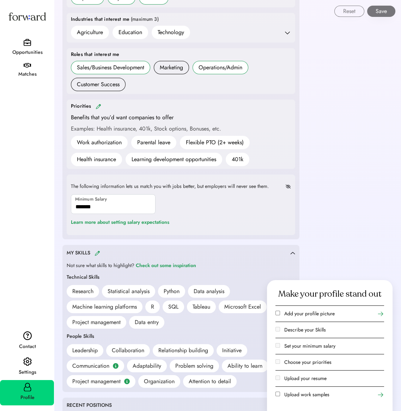
click at [32, 71] on div "Matches" at bounding box center [27, 74] width 53 height 8
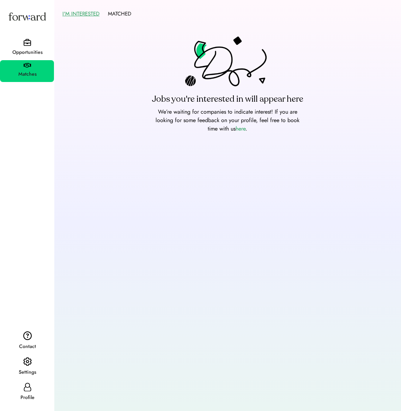
click at [27, 52] on div "Opportunities" at bounding box center [27, 52] width 53 height 8
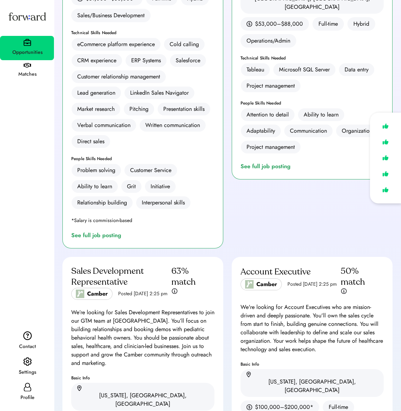
scroll to position [106, 0]
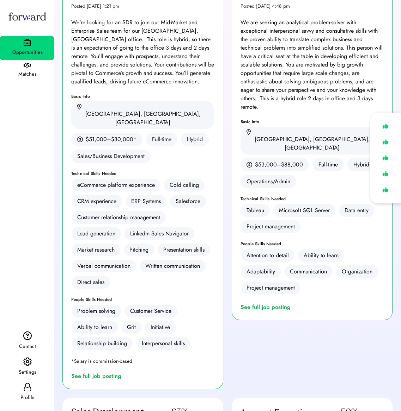
click at [39, 394] on div "Profile" at bounding box center [27, 398] width 53 height 8
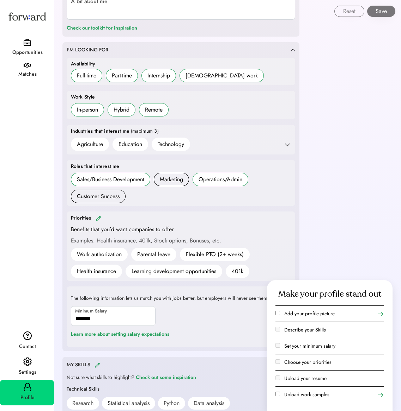
scroll to position [211, 0]
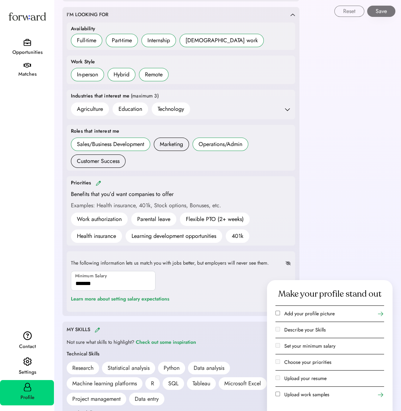
click at [99, 182] on img at bounding box center [98, 183] width 6 height 5
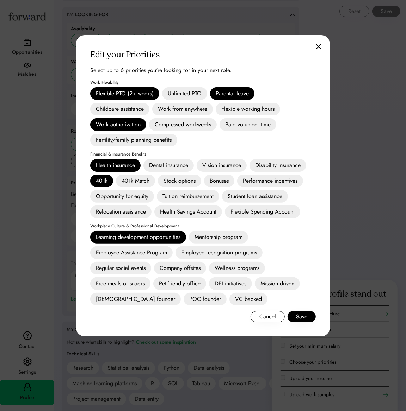
click at [321, 47] on img at bounding box center [319, 47] width 6 height 6
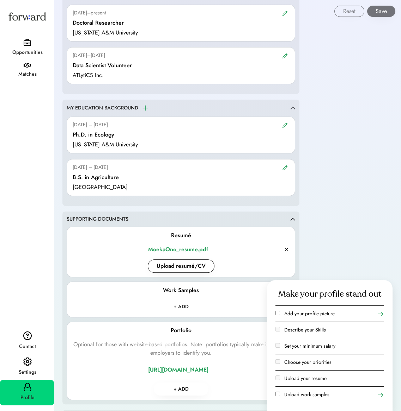
scroll to position [775, 0]
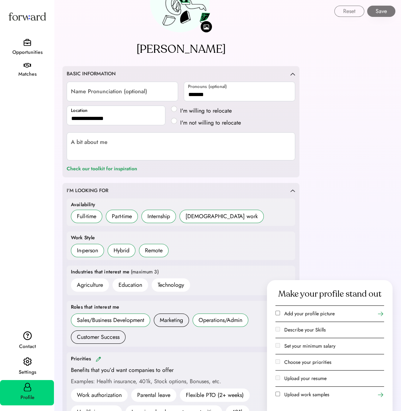
scroll to position [0, 0]
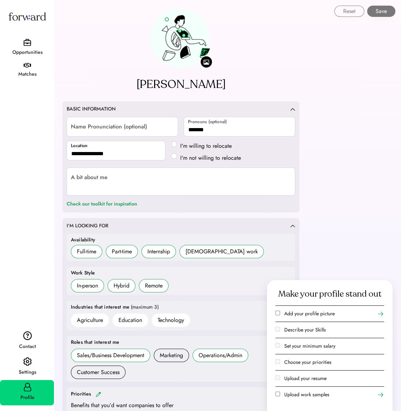
click at [32, 51] on div "Opportunities" at bounding box center [27, 52] width 53 height 8
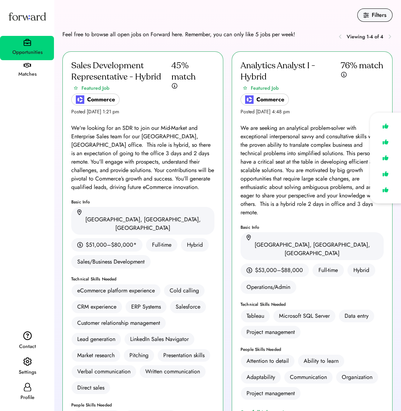
click at [21, 394] on div "Profile" at bounding box center [27, 398] width 53 height 8
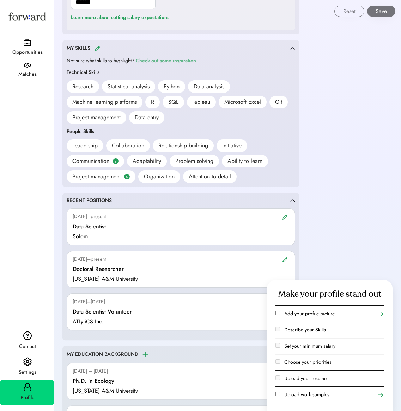
scroll to position [458, 0]
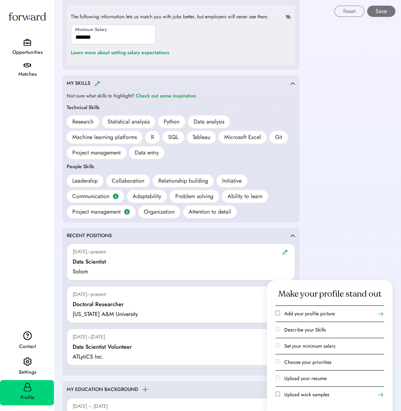
click at [36, 54] on div "Opportunities" at bounding box center [27, 52] width 53 height 8
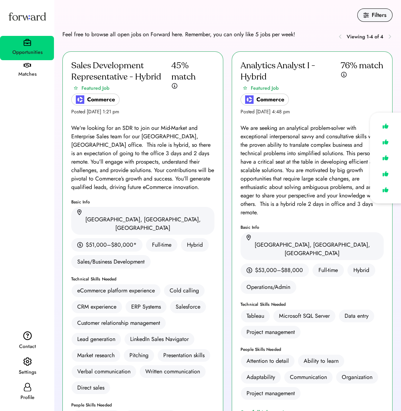
scroll to position [35, 0]
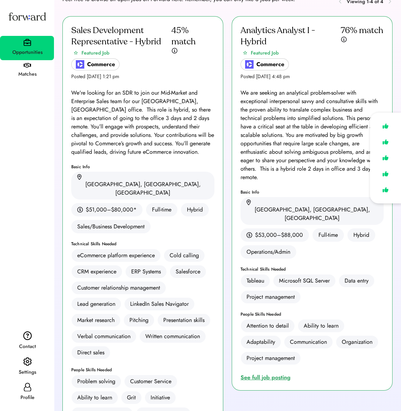
click at [273, 374] on div "See full job posting" at bounding box center [266, 378] width 53 height 8
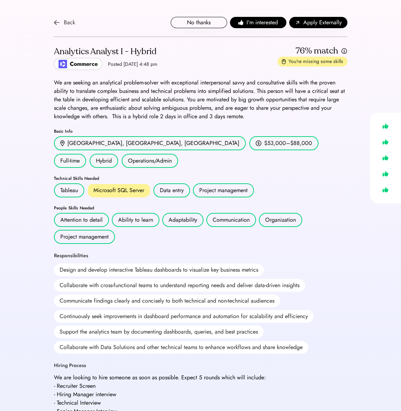
click at [67, 26] on div "Back" at bounding box center [69, 22] width 11 height 8
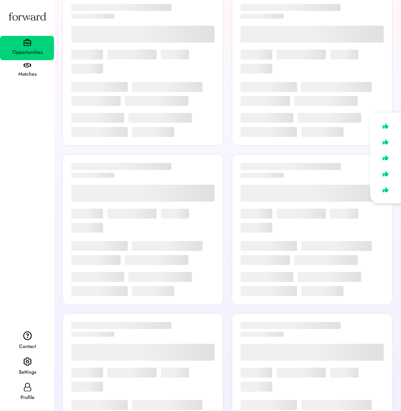
scroll to position [35, 0]
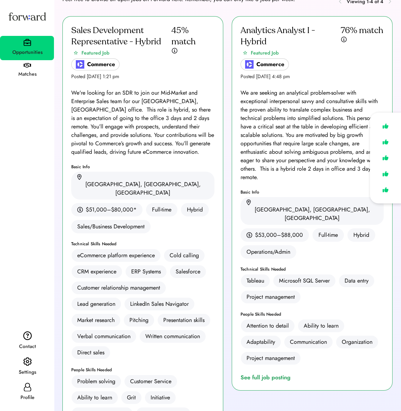
click at [30, 388] on icon at bounding box center [27, 387] width 8 height 8
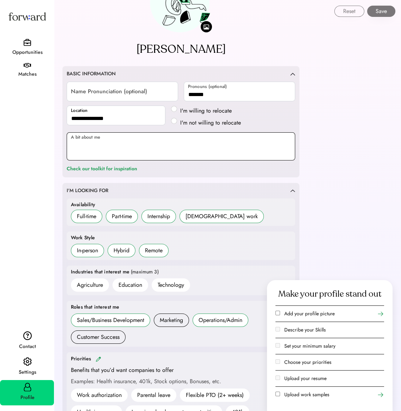
click at [192, 147] on textarea at bounding box center [181, 146] width 228 height 28
paste textarea "**********"
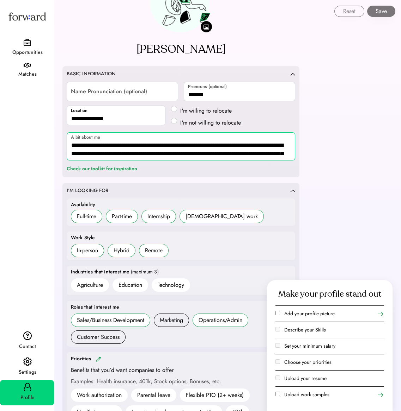
scroll to position [0, 0]
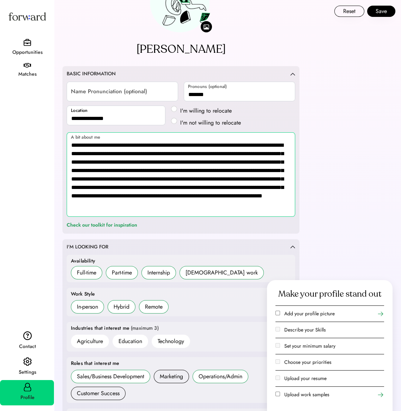
type textarea "**********"
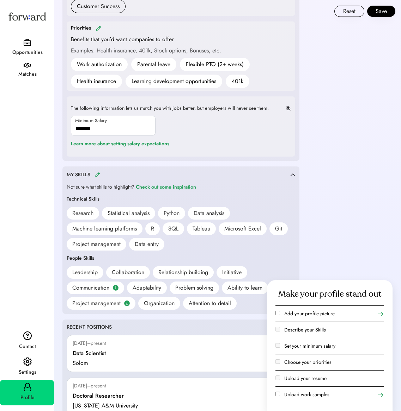
scroll to position [528, 0]
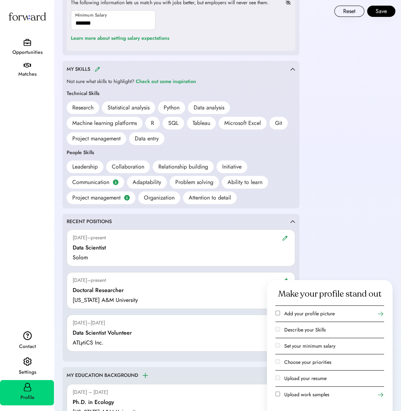
click at [148, 123] on div "R" at bounding box center [152, 123] width 14 height 13
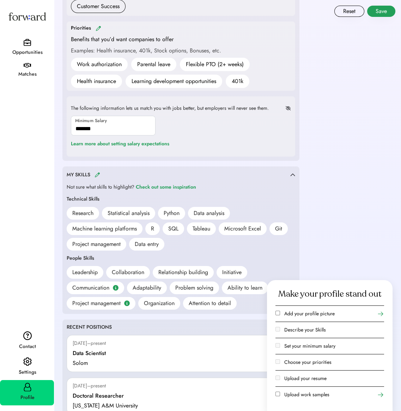
click at [379, 10] on button "Save" at bounding box center [381, 11] width 28 height 11
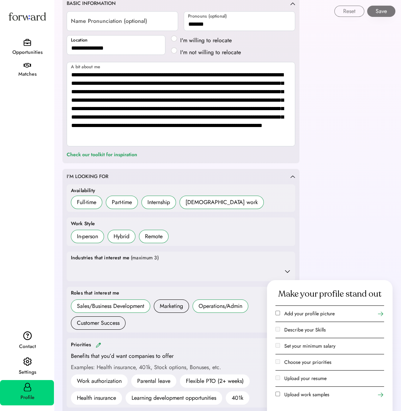
click at [17, 41] on div "Opportunities" at bounding box center [27, 48] width 54 height 24
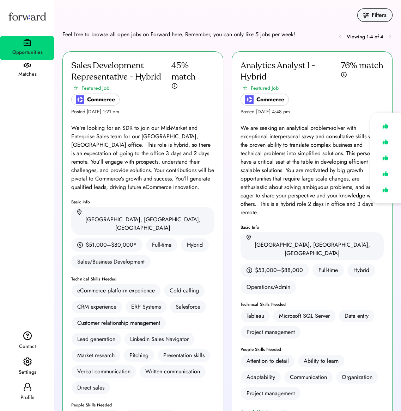
click at [37, 397] on div "Profile" at bounding box center [27, 398] width 53 height 8
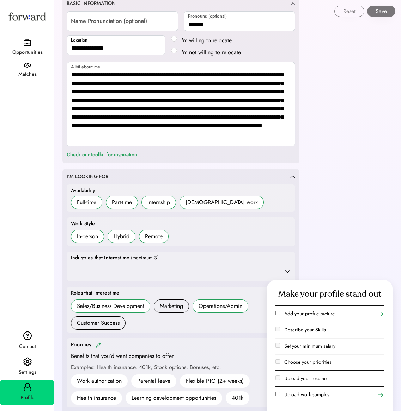
scroll to position [176, 0]
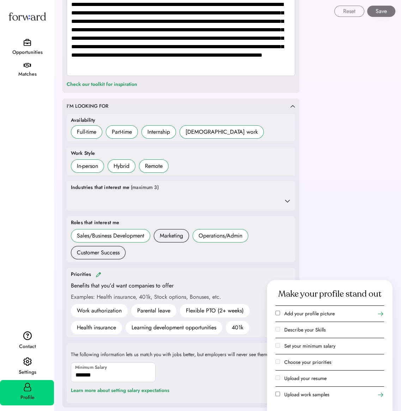
click at [292, 202] on div "Industries that interest me (maximum 3)" at bounding box center [181, 196] width 228 height 30
click at [289, 203] on icon at bounding box center [287, 201] width 7 height 7
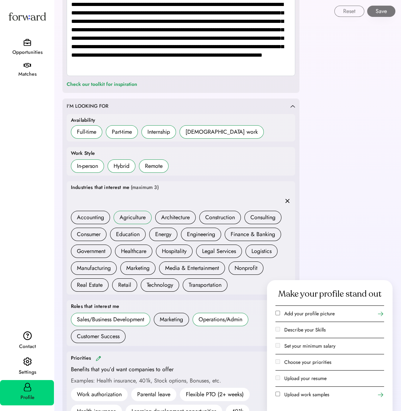
click at [136, 217] on div "Agriculture" at bounding box center [132, 217] width 26 height 8
click at [130, 233] on div "Education" at bounding box center [128, 234] width 24 height 8
click at [157, 289] on div "Technology" at bounding box center [160, 285] width 26 height 8
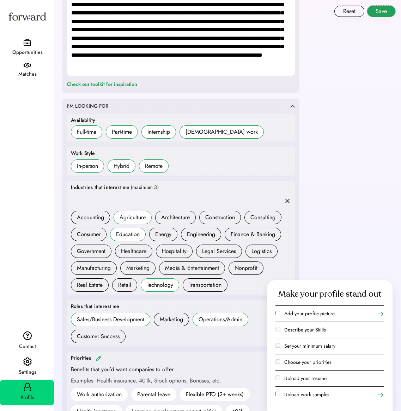
click at [389, 16] on button "Save" at bounding box center [381, 11] width 28 height 11
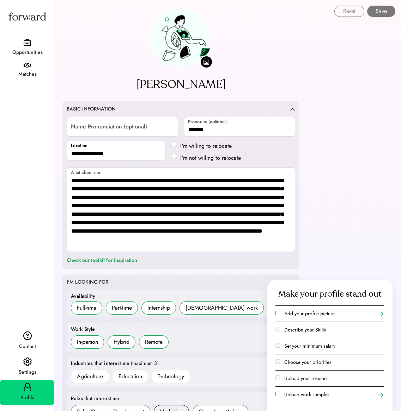
click at [32, 43] on div "Opportunities" at bounding box center [27, 48] width 54 height 24
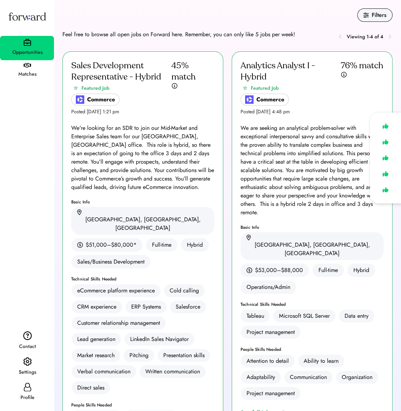
click at [273, 409] on div "See full job posting" at bounding box center [266, 413] width 53 height 8
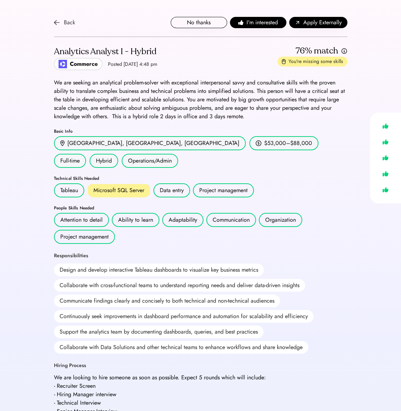
click at [70, 24] on div "Back" at bounding box center [69, 22] width 11 height 8
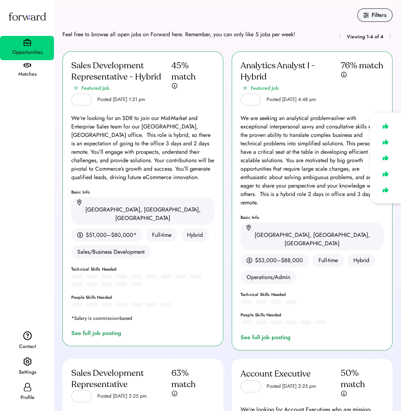
click at [32, 391] on div "Profile" at bounding box center [27, 392] width 54 height 25
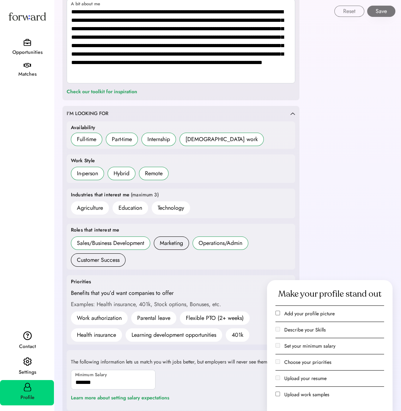
scroll to position [274, 0]
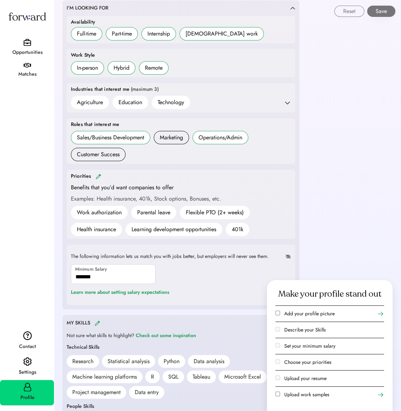
click at [96, 179] on div "Priorities" at bounding box center [181, 177] width 220 height 8
click at [99, 177] on img at bounding box center [98, 176] width 6 height 5
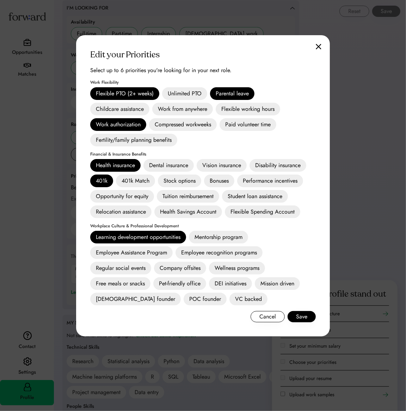
click at [137, 88] on div "Flexible PTO (2+ weeks)" at bounding box center [124, 93] width 69 height 13
click at [173, 92] on div "Unlimited PTO" at bounding box center [184, 93] width 45 height 13
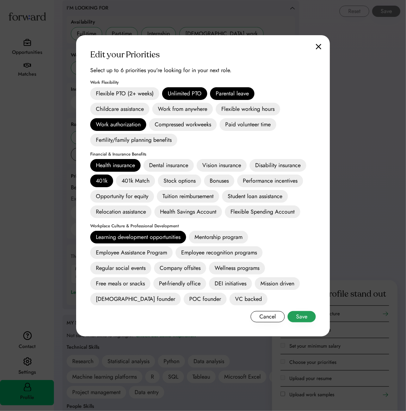
click at [298, 315] on button "Save" at bounding box center [301, 316] width 28 height 11
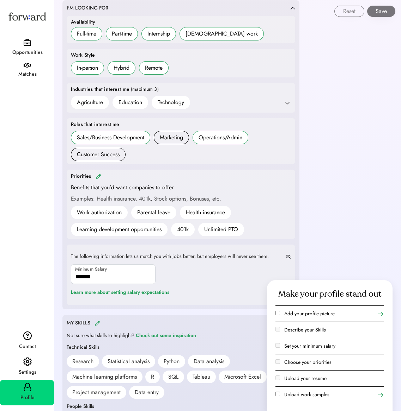
click at [96, 174] on img at bounding box center [98, 176] width 6 height 5
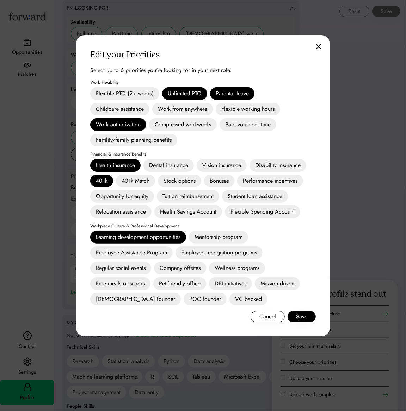
click at [186, 92] on div "Unlimited PTO" at bounding box center [184, 93] width 45 height 13
click at [299, 318] on button "Save" at bounding box center [301, 316] width 28 height 11
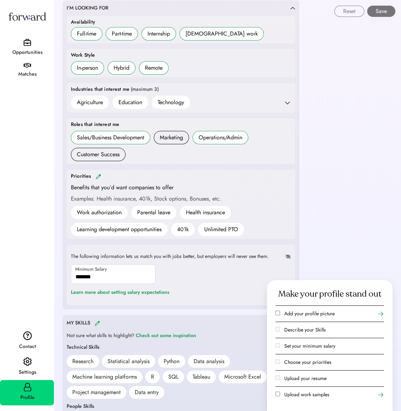
click at [39, 44] on div "Opportunities" at bounding box center [27, 48] width 54 height 24
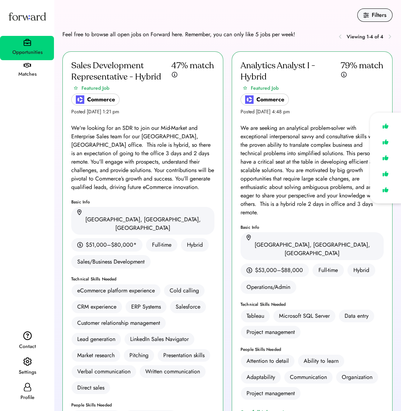
click at [289, 409] on div "See full job posting" at bounding box center [266, 413] width 53 height 8
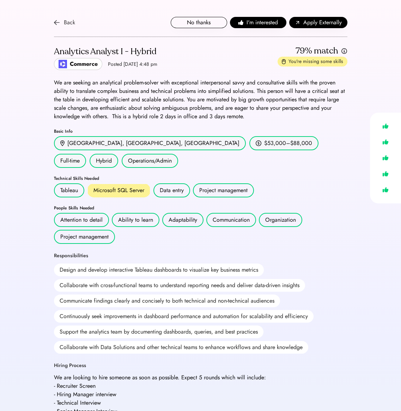
click at [67, 24] on div "Back" at bounding box center [69, 22] width 11 height 8
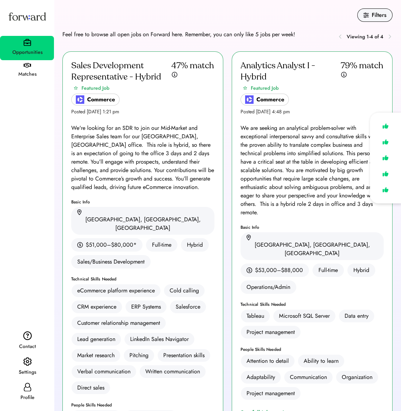
click at [38, 386] on div "Profile" at bounding box center [27, 392] width 54 height 25
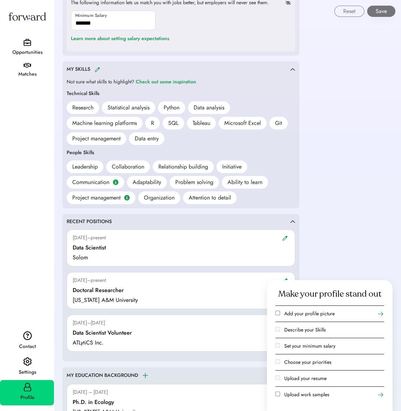
scroll to position [458, 0]
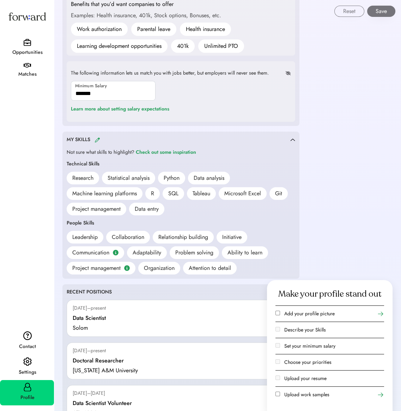
click at [96, 142] on div "MY SKILLS" at bounding box center [178, 140] width 223 height 8
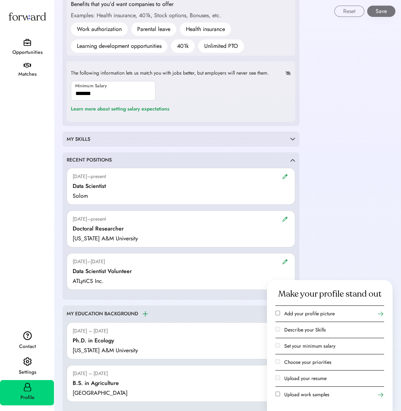
click at [96, 142] on div "MY SKILLS Not sure what skills to highlight? Check out some inspiration Technic…" at bounding box center [180, 140] width 237 height 16
click at [287, 136] on div "MY SKILLS" at bounding box center [178, 139] width 223 height 7
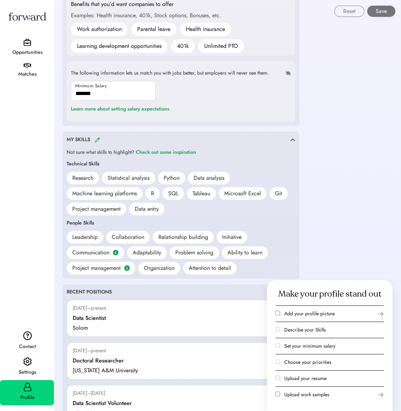
click at [99, 137] on img at bounding box center [97, 139] width 6 height 5
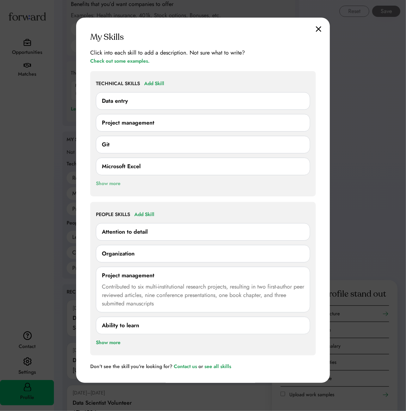
click at [116, 186] on div "Show more" at bounding box center [108, 184] width 25 height 8
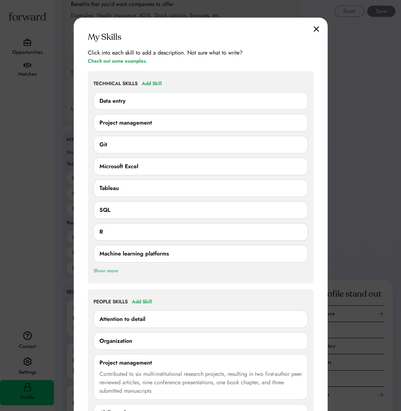
click at [115, 268] on div "Show more" at bounding box center [105, 271] width 25 height 8
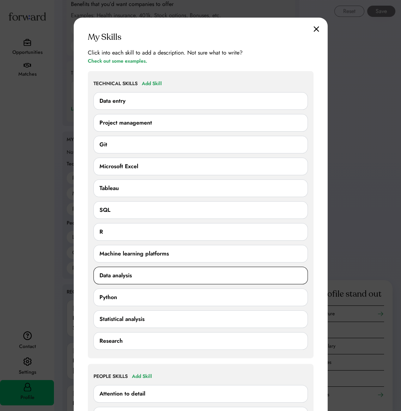
click at [154, 273] on div "Data analysis" at bounding box center [200, 276] width 202 height 8
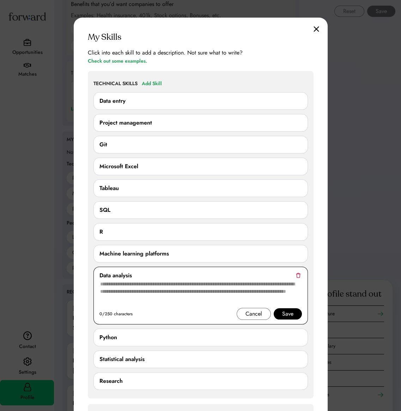
click at [154, 273] on div "Data analysis" at bounding box center [200, 276] width 202 height 8
click at [379, 52] on div at bounding box center [200, 205] width 401 height 411
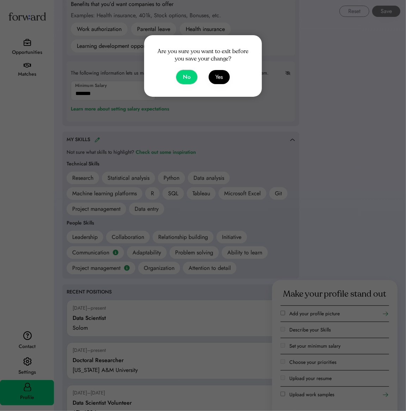
click at [186, 79] on button "No" at bounding box center [186, 77] width 21 height 14
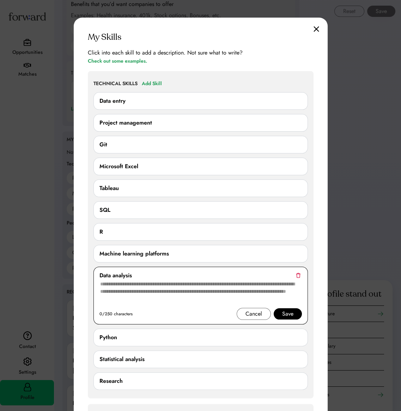
scroll to position [493, 0]
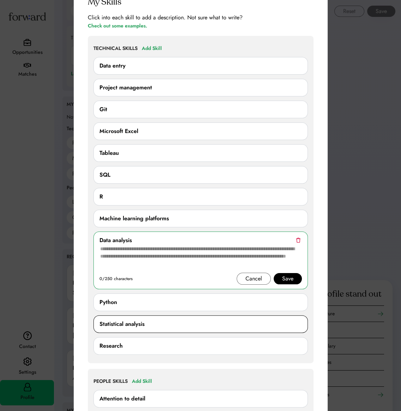
click at [144, 317] on div "Statistical analysis 0/250 characters Cancel Save" at bounding box center [200, 325] width 214 height 18
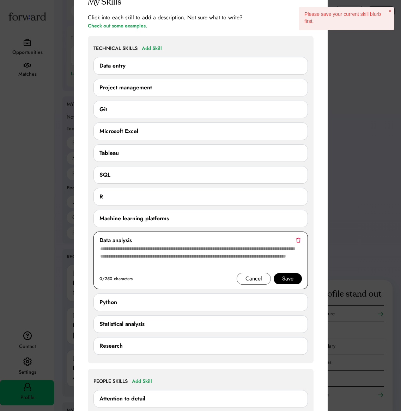
click at [248, 281] on div "Cancel" at bounding box center [253, 279] width 17 height 8
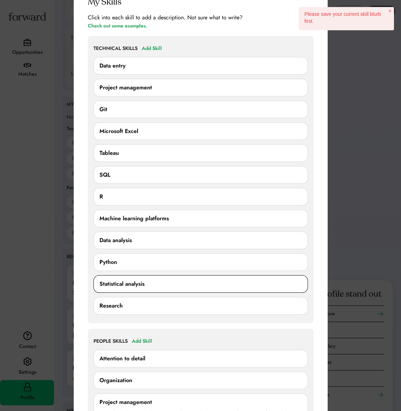
click at [184, 276] on div "Statistical analysis 0/250 characters Cancel Save" at bounding box center [200, 285] width 214 height 18
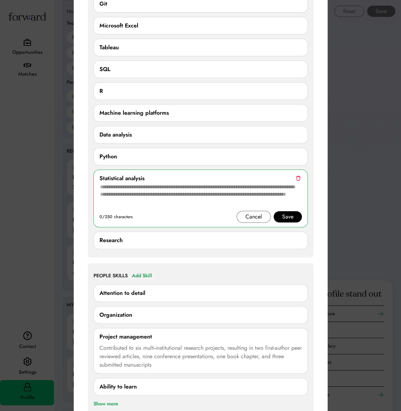
scroll to position [669, 0]
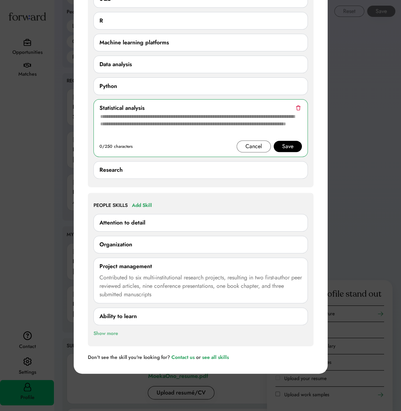
click at [101, 331] on div "Show more" at bounding box center [105, 334] width 25 height 8
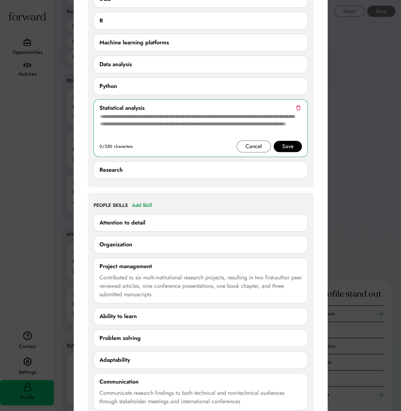
scroll to position [740, 0]
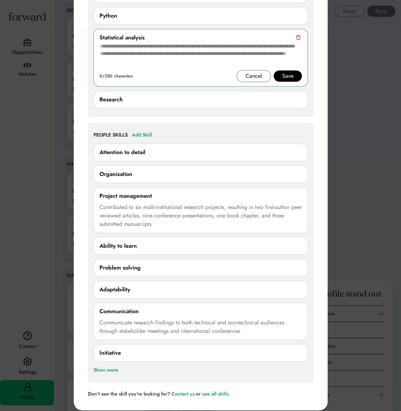
click at [156, 327] on div "Communicate research findings to both technical and non-technical audiences thr…" at bounding box center [200, 327] width 202 height 17
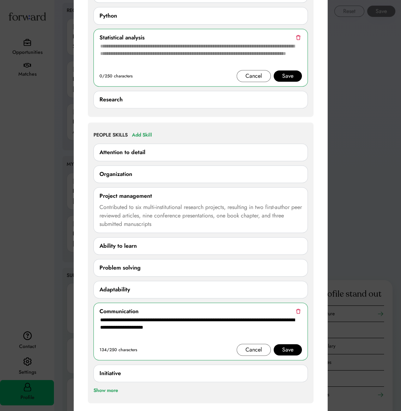
click at [128, 321] on textarea "**********" at bounding box center [200, 330] width 202 height 28
type textarea "**********"
click at [289, 352] on div "Save" at bounding box center [287, 350] width 11 height 8
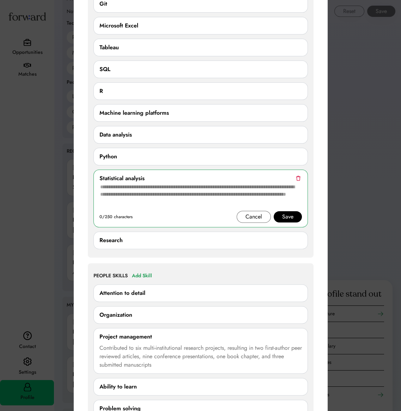
scroll to position [705, 0]
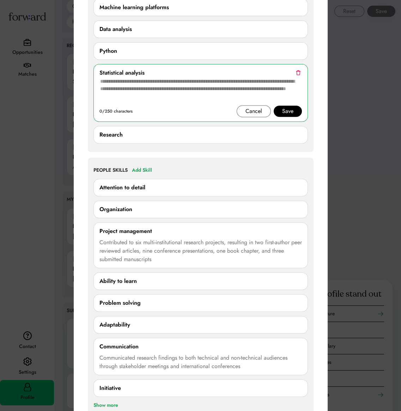
click at [247, 362] on div "Communicated research findings to both technical and non-technical audiences th…" at bounding box center [200, 362] width 202 height 17
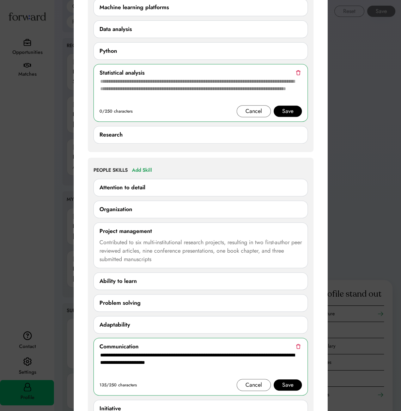
drag, startPoint x: 246, startPoint y: 361, endPoint x: 94, endPoint y: 347, distance: 152.8
click at [94, 347] on div "**********" at bounding box center [200, 367] width 214 height 58
click at [277, 385] on div "Save" at bounding box center [287, 385] width 28 height 11
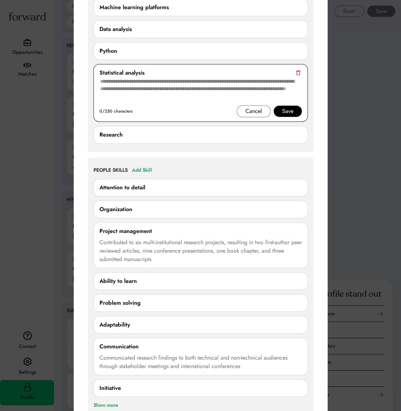
click at [179, 82] on textarea at bounding box center [200, 91] width 202 height 28
paste textarea "**********"
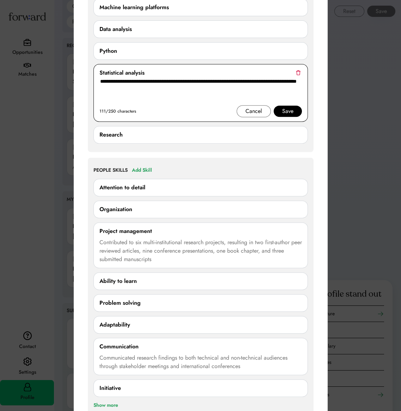
click at [168, 89] on textarea "**********" at bounding box center [200, 91] width 202 height 28
type textarea "**********"
click at [293, 106] on div "Save" at bounding box center [287, 111] width 28 height 11
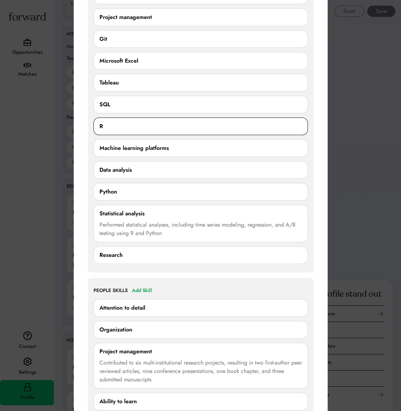
scroll to position [458, 0]
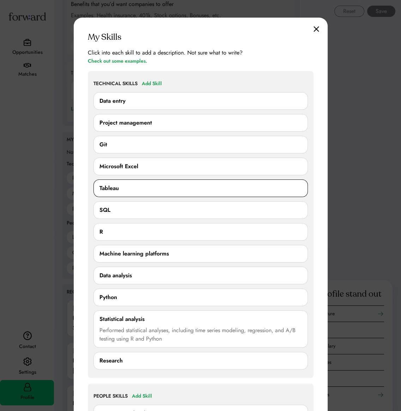
click at [145, 187] on div "Tableau" at bounding box center [200, 188] width 202 height 8
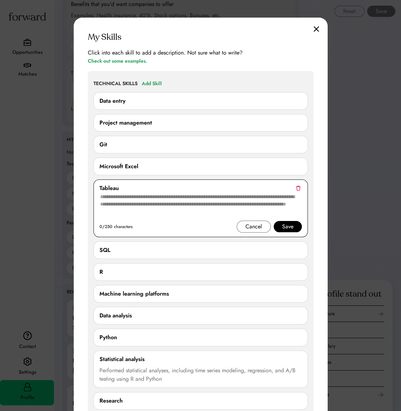
click at [138, 198] on textarea at bounding box center [200, 207] width 202 height 28
paste textarea "**********"
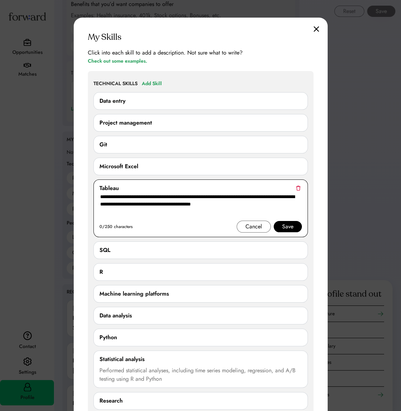
type textarea "**********"
click at [298, 225] on div "Save" at bounding box center [287, 226] width 28 height 11
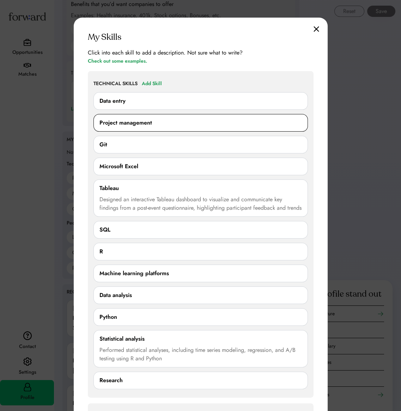
click at [126, 127] on div "Project management 0/250 characters Cancel Save" at bounding box center [200, 123] width 214 height 18
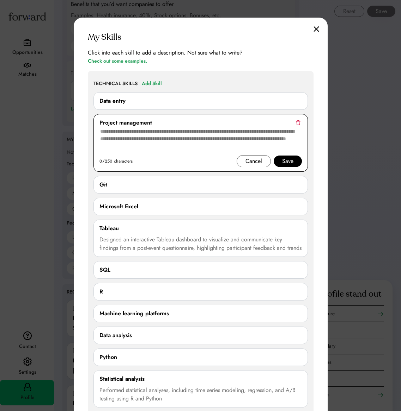
click at [134, 143] on textarea at bounding box center [200, 141] width 202 height 28
paste textarea "**********"
type textarea "**********"
click at [284, 164] on div "Save" at bounding box center [287, 161] width 11 height 8
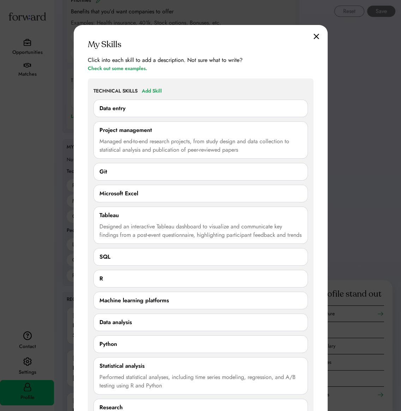
scroll to position [310, 0]
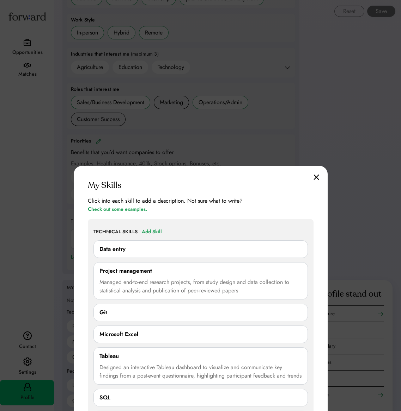
click at [315, 177] on img at bounding box center [316, 177] width 6 height 6
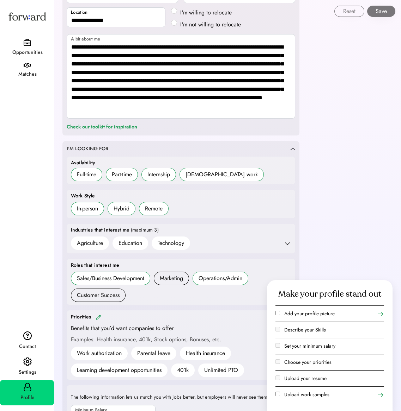
scroll to position [0, 0]
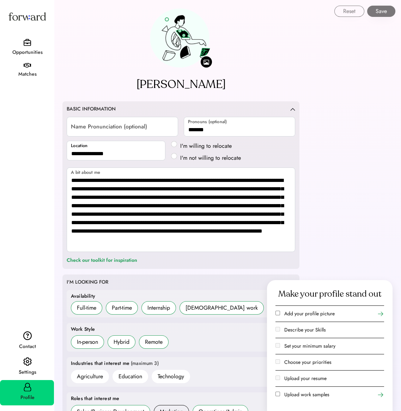
click at [31, 75] on div "Matches" at bounding box center [27, 74] width 53 height 8
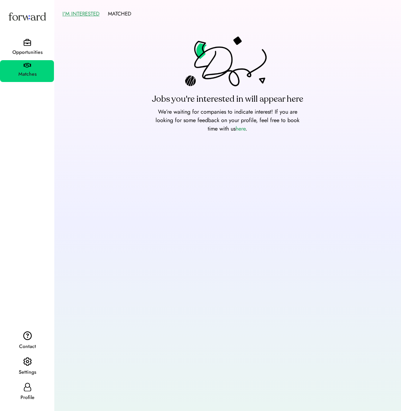
click at [32, 57] on div "Opportunities" at bounding box center [27, 52] width 53 height 13
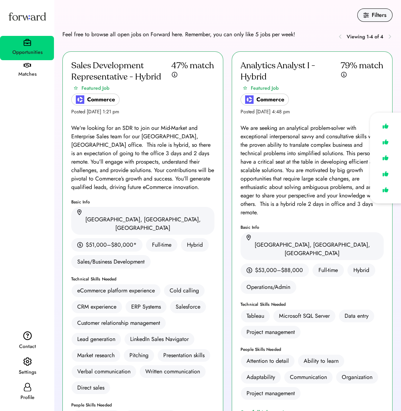
click at [274, 409] on div "See full job posting" at bounding box center [266, 413] width 53 height 8
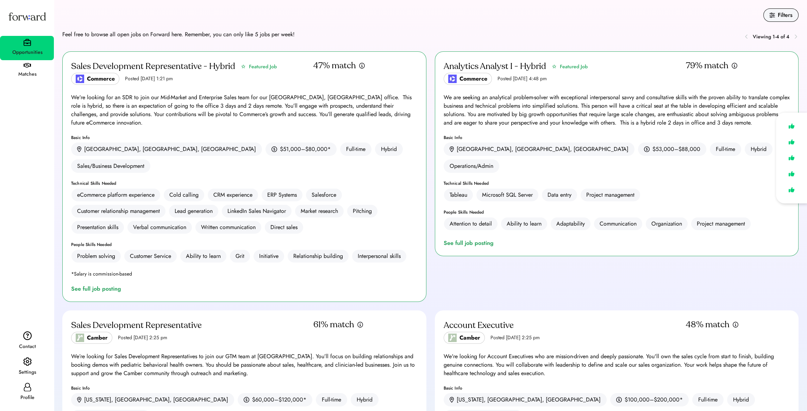
click at [29, 392] on div "Profile" at bounding box center [27, 398] width 53 height 13
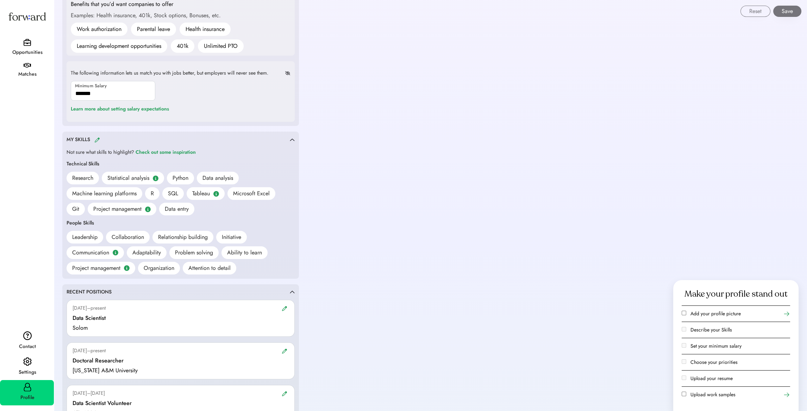
scroll to position [564, 0]
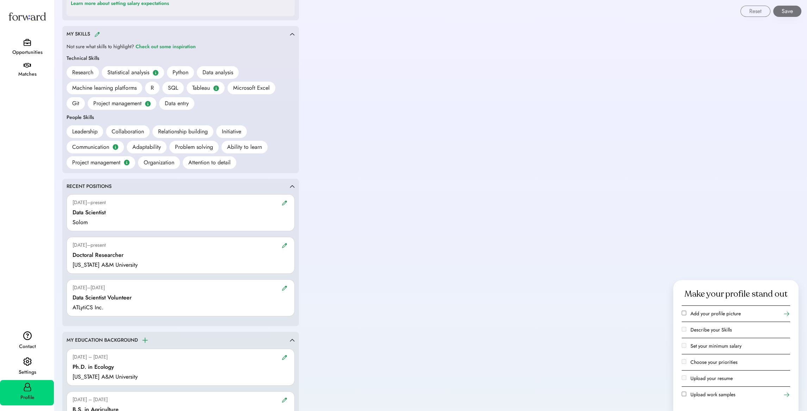
click at [285, 203] on img at bounding box center [285, 202] width 6 height 5
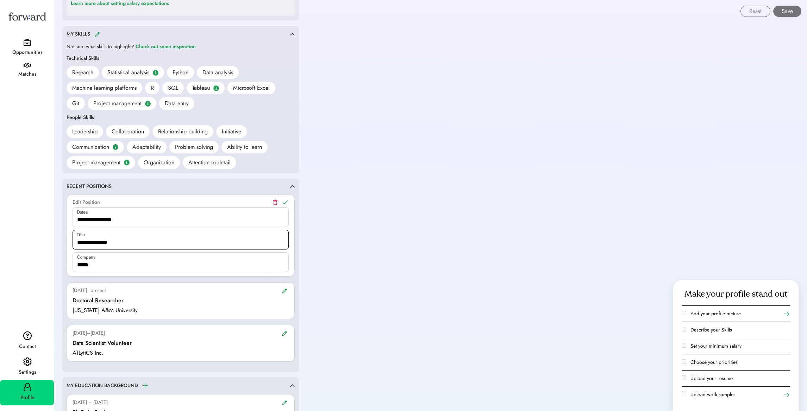
click at [122, 243] on input "input" at bounding box center [181, 240] width 216 height 20
type input "**********"
click at [287, 200] on use at bounding box center [285, 202] width 5 height 4
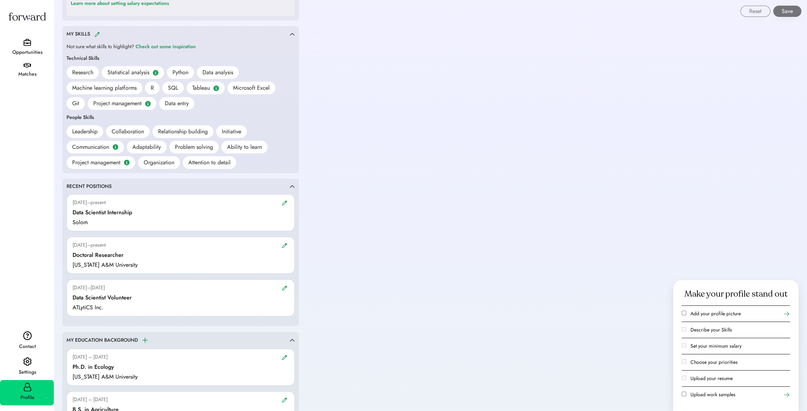
click at [404, 198] on div "Filters Feel free to browse all open jobs on Forward here. Remember, you can on…" at bounding box center [431, 122] width 754 height 1373
